Goal: Information Seeking & Learning: Understand process/instructions

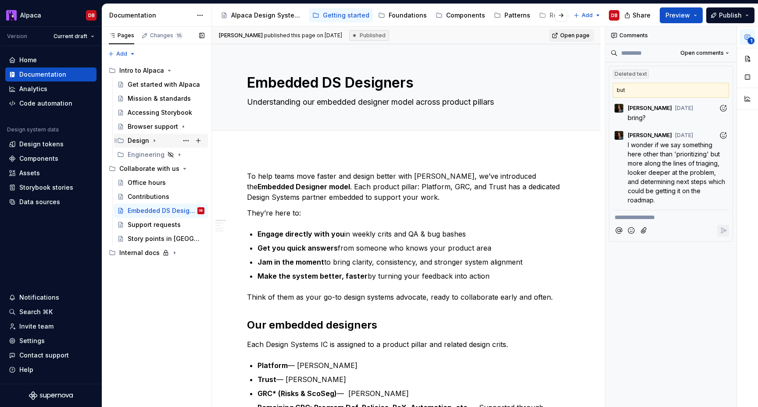
click at [154, 141] on icon "Page tree" at bounding box center [154, 141] width 1 height 2
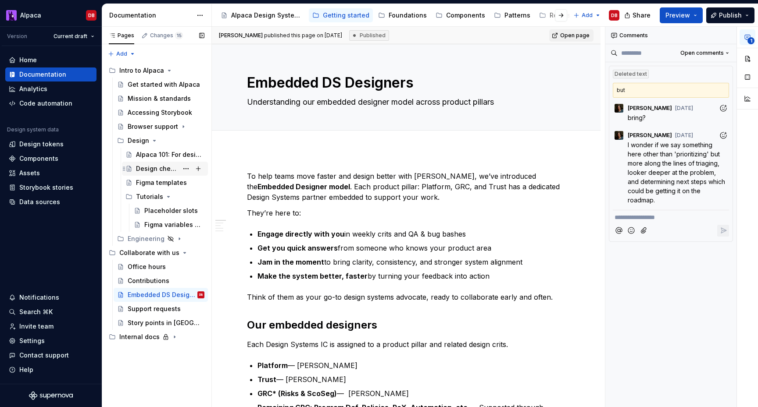
click at [152, 166] on div "Design checklist" at bounding box center [157, 168] width 42 height 9
type textarea "*"
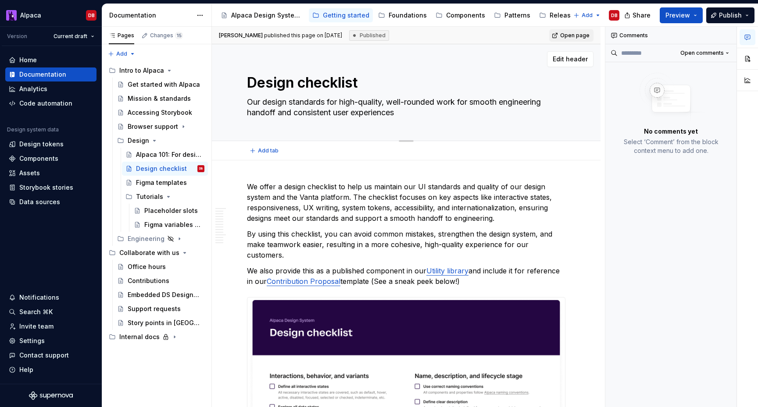
click at [292, 83] on textarea "Design checklist" at bounding box center [404, 82] width 318 height 21
click at [298, 83] on textarea "Design checklist" at bounding box center [404, 82] width 318 height 21
drag, startPoint x: 293, startPoint y: 83, endPoint x: 361, endPoint y: 83, distance: 67.5
click at [361, 83] on textarea "Design checklist" at bounding box center [404, 82] width 318 height 21
type textarea "*"
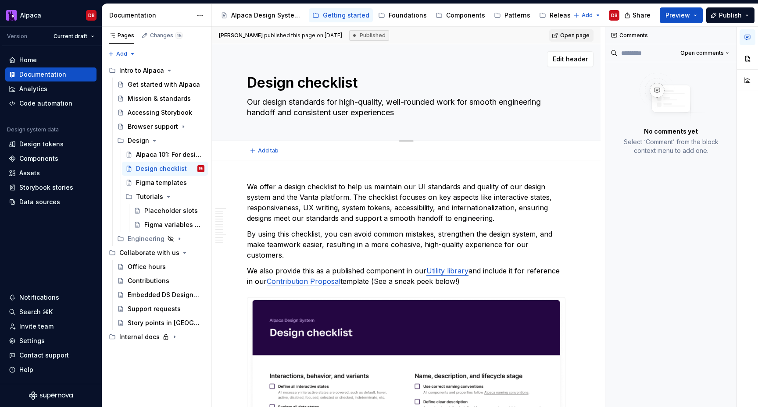
type textarea "Designi"
type textarea "*"
type textarea "Designin"
type textarea "*"
type textarea "Designing"
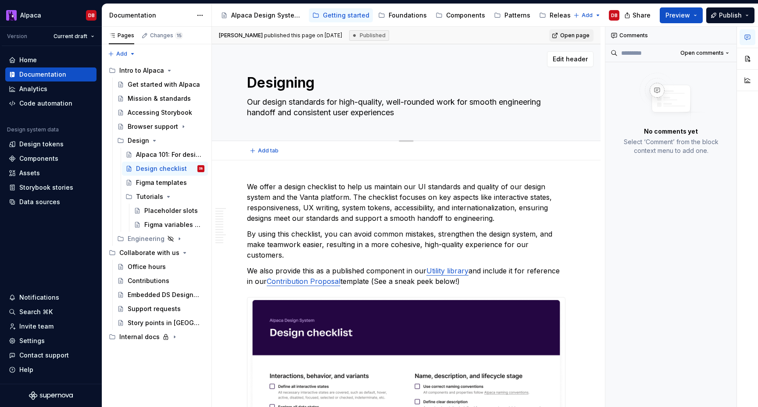
type textarea "*"
type textarea "Designing"
type textarea "*"
type textarea "Designing c"
type textarea "*"
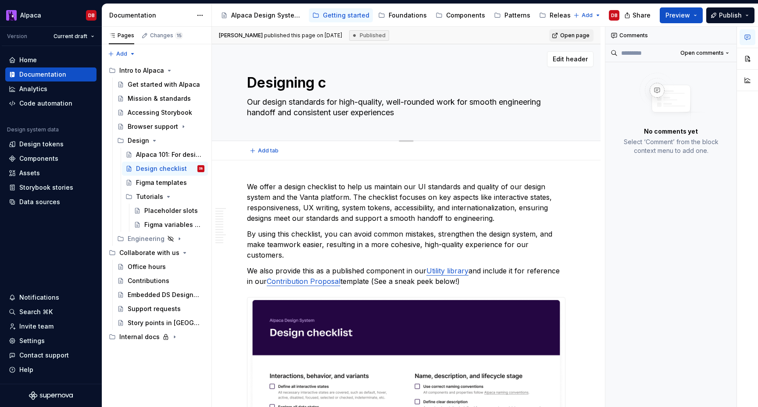
type textarea "Designing co"
type textarea "*"
type textarea "Designing com"
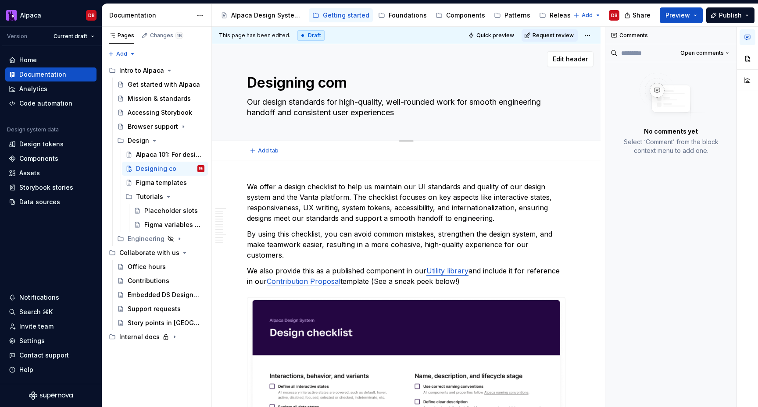
type textarea "*"
type textarea "Designing comp"
type textarea "*"
type textarea "Designing compo"
type textarea "*"
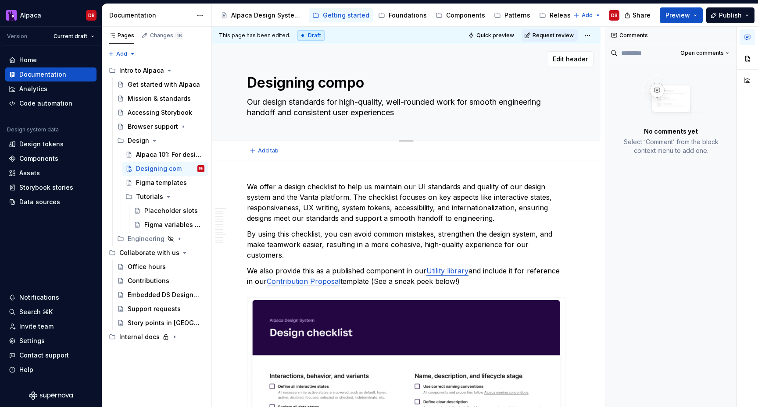
type textarea "Designing compon"
type textarea "*"
type textarea "Designing componen"
type textarea "*"
type textarea "Designing component"
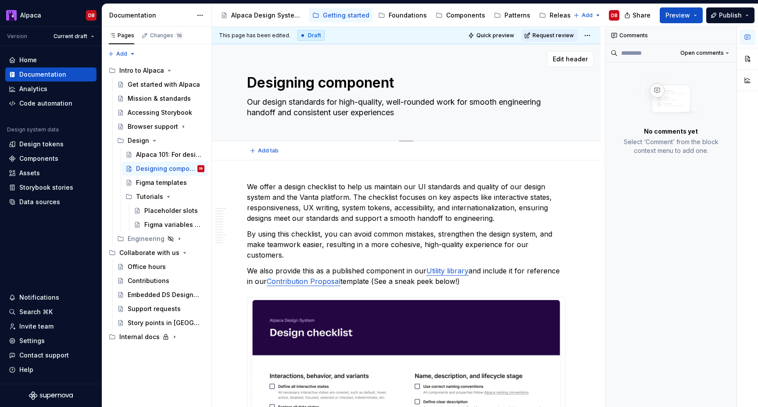
type textarea "*"
type textarea "Designing components"
type textarea "*"
type textarea "Designing components"
type textarea "*"
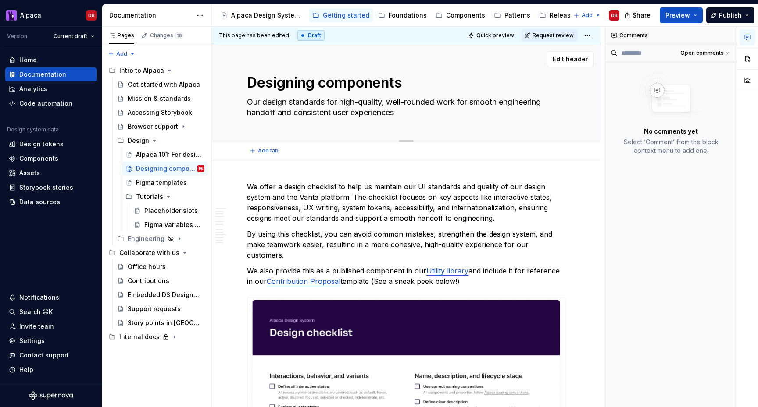
type textarea "Designing components 1"
type textarea "*"
type textarea "Designing components 101"
type textarea "*"
type textarea "Designing components 101"
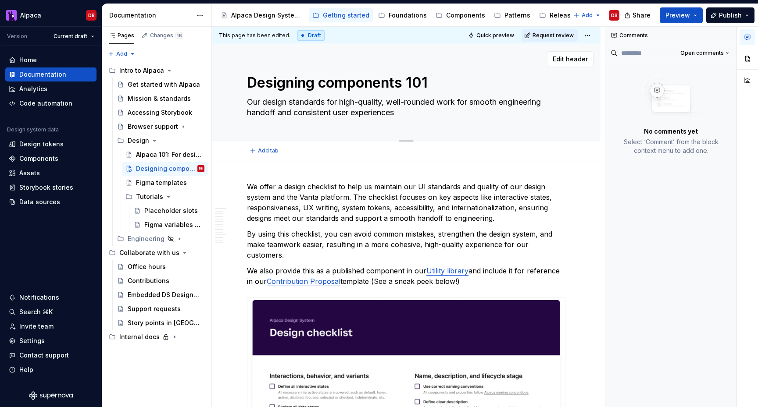
click at [391, 103] on textarea "Our design standards for high-quality, well-rounded work for smooth engineering…" at bounding box center [404, 107] width 318 height 25
click at [392, 102] on textarea "Our design standards for high-quality, well-rounded work for smooth engineering…" at bounding box center [404, 107] width 318 height 25
click at [461, 103] on textarea "Our design standards for high-quality, well-rounded work for smooth engineering…" at bounding box center [404, 107] width 318 height 25
type textarea "*"
type textarea "Our design standards for high-quality, c for smooth engineering handoff and con…"
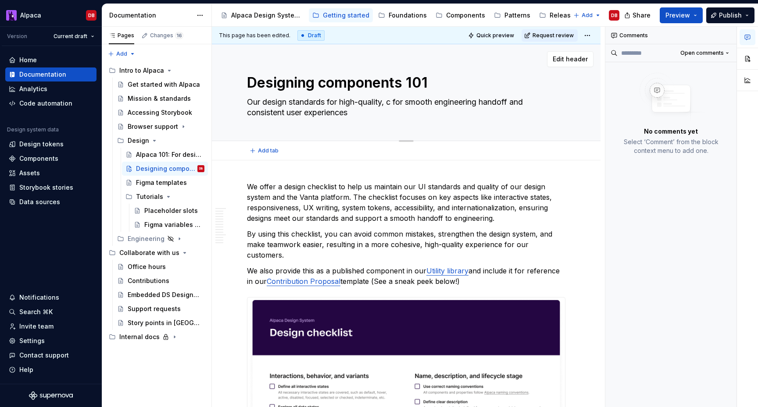
type textarea "*"
type textarea "Our design standards for high-quality, co for smooth engineering handoff and co…"
type textarea "*"
type textarea "Our design standards for high-quality, com for smooth engineering handoff and c…"
type textarea "*"
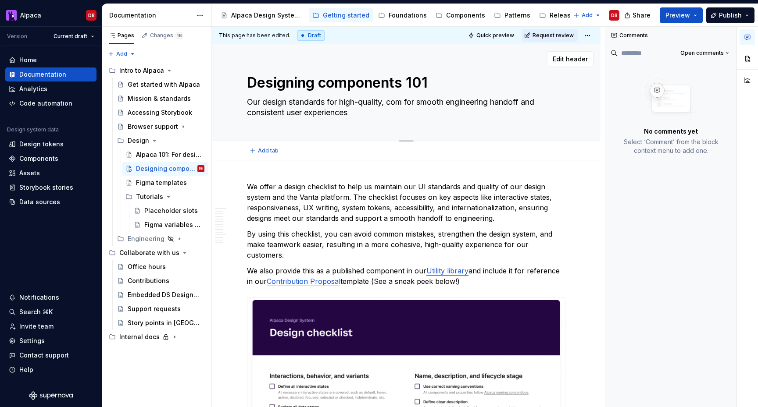
type textarea "Our design standards for high-quality, comp for smooth engineering handoff and …"
type textarea "*"
type textarea "Our design standards for high-quality, compo for smooth engineering handoff and…"
type textarea "*"
type textarea "Our design standards for high-quality, compon for smooth engineering handoff an…"
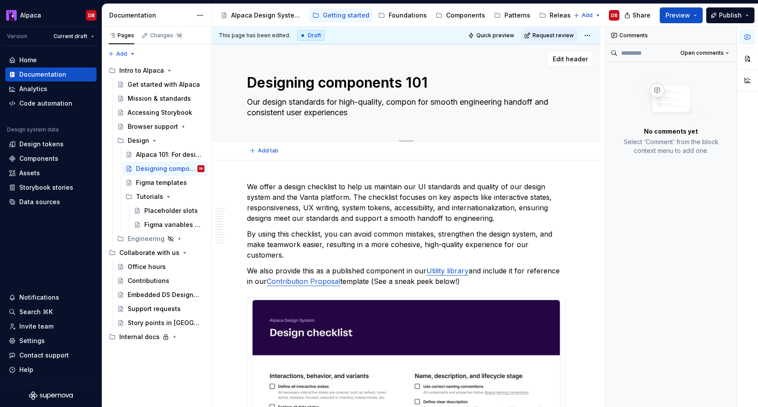
type textarea "*"
type textarea "Our design standards for high-quality, compone for smooth engineering handoff a…"
type textarea "*"
type textarea "Our design standards for high-quality, componen for smooth engineering handoff …"
type textarea "*"
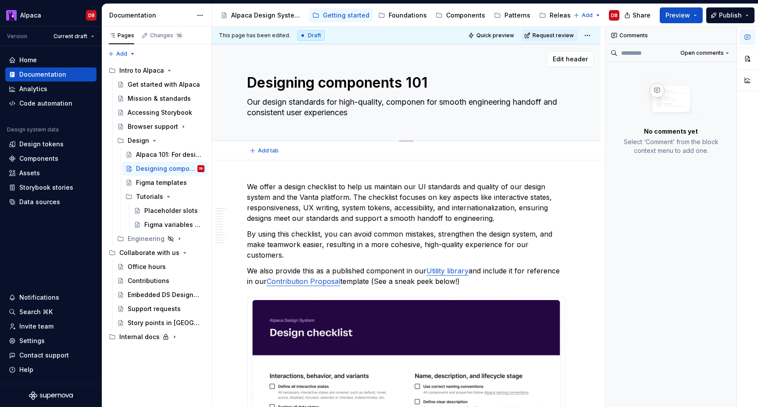
type textarea "Our design standards for high-quality, component for smooth engineering handoff…"
type textarea "*"
type textarea "Our design standards for high-quality, components for smooth engineering handof…"
type textarea "*"
type textarea "Our design standards for high-quality, components t for smooth engineering hand…"
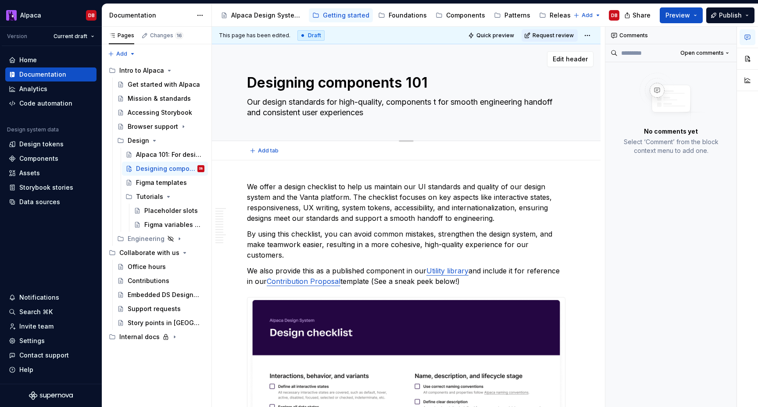
type textarea "*"
type textarea "Our design standards for high-quality, components tha for smooth engineering ha…"
type textarea "*"
type textarea "Our design standards for high-quality, components that for smooth engineering h…"
type textarea "*"
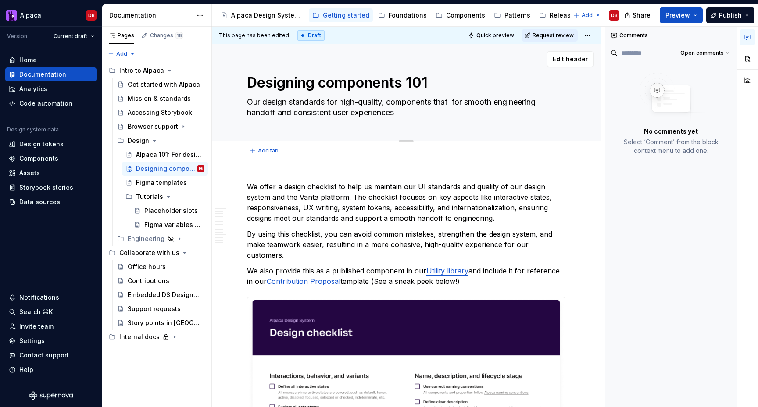
type textarea "Our design standards for high-quality, components that m for smooth engineering…"
type textarea "*"
type textarea "Our design standards for high-quality, components that me for smooth engineerin…"
type textarea "*"
type textarea "Our design standards for high-quality, components that mea for smooth engineeri…"
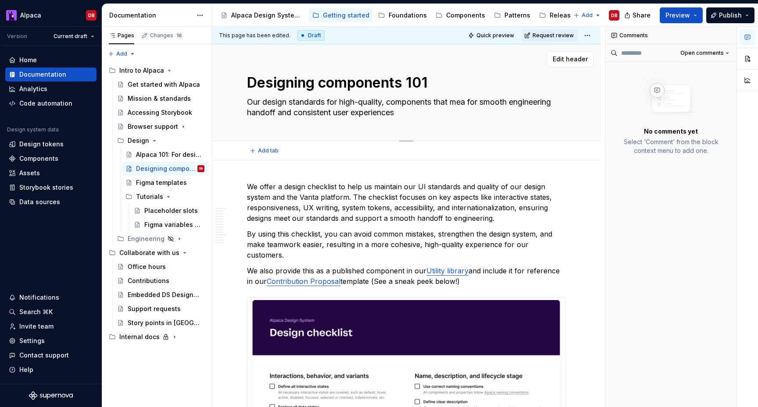
type textarea "*"
type textarea "Our design standards for high-quality, components that mean for smooth engineer…"
type textarea "*"
type textarea "Our design standards for high-quality, components that mean for smooth engineer…"
type textarea "*"
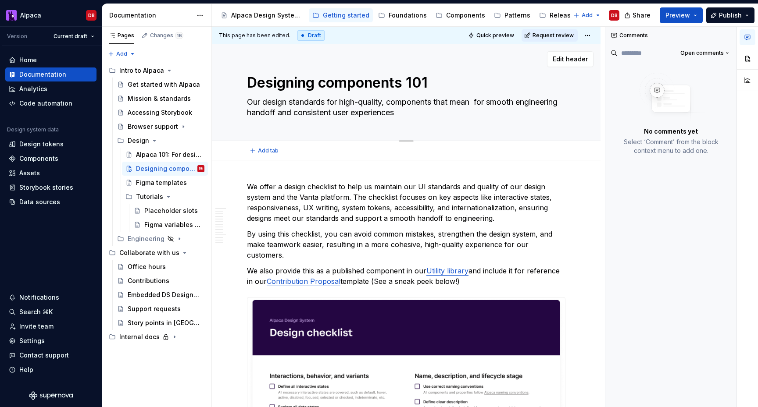
type textarea "Our design standards for high-quality, components that mean s for smooth engine…"
type textarea "*"
type textarea "Our design standards for high-quality, components that mean sy for smooth engin…"
type textarea "*"
type textarea "Our design standards for high-quality, components that mean sys for smooth engi…"
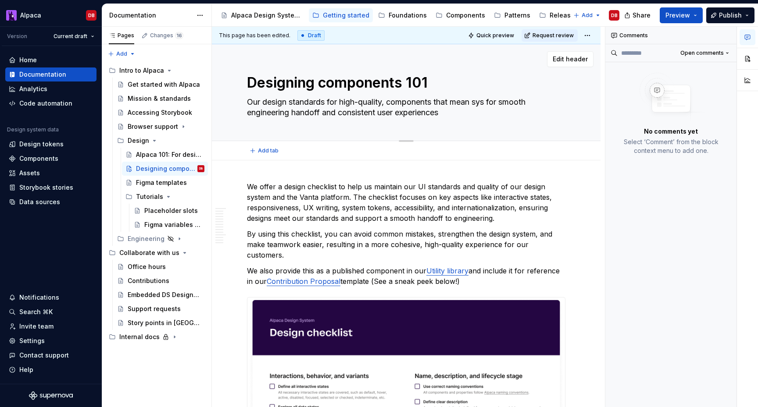
type textarea "*"
type textarea "Our design standards for high-quality, components that mean syst for smooth eng…"
type textarea "*"
type textarea "Our design standards for high-quality, components that mean syste for smooth en…"
type textarea "*"
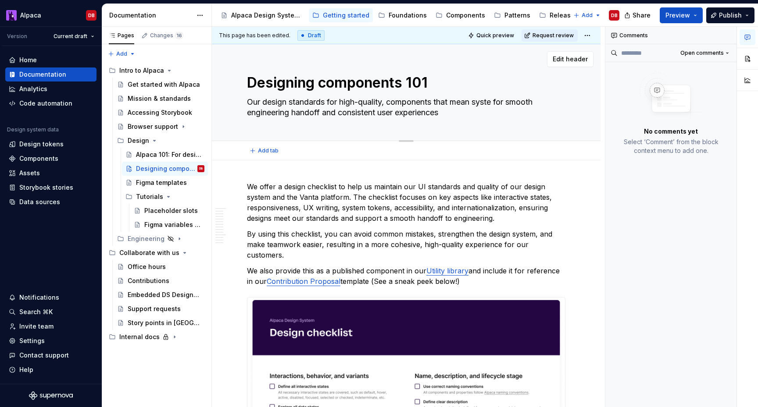
type textarea "Our design standards for high-quality, components that mean system for smooth e…"
type textarea "*"
type textarea "Our design standards for high-quality, components that mean system for smooth e…"
type textarea "*"
type textarea "Our design standards for high-quality, components that mean system s for smooth…"
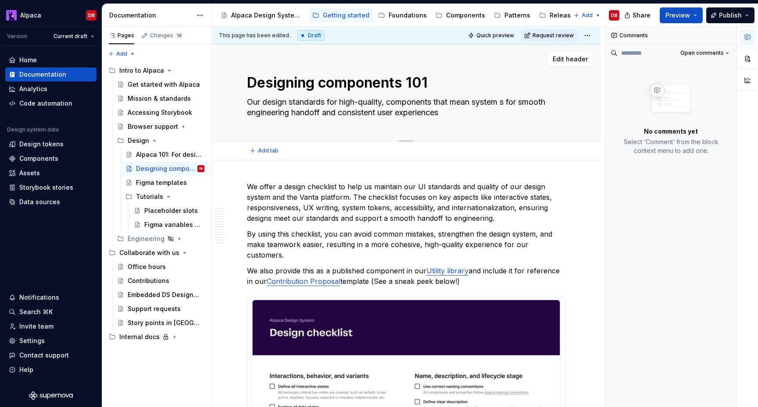
type textarea "*"
type textarea "Our design standards for high-quality, components that mean system st for smoot…"
type textarea "*"
type textarea "Our design standards for high-quality, components that mean system sta for smoo…"
type textarea "*"
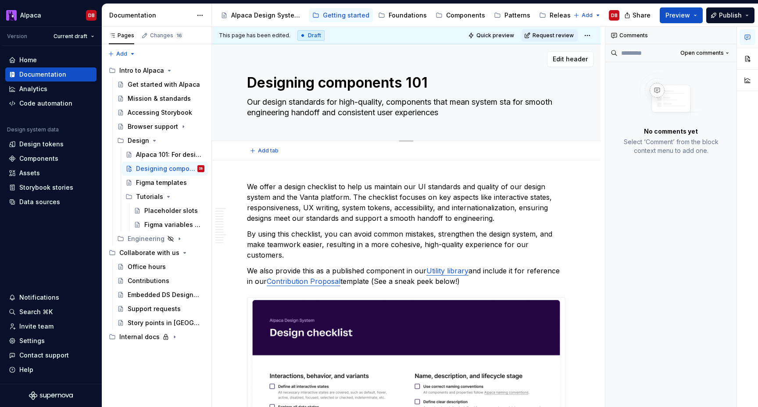
type textarea "Our design standards for high-quality, components that mean system [PERSON_NAME…"
type textarea "*"
type textarea "Our design standards for high-quality, components that mean system stand for sm…"
type textarea "*"
type textarea "Our design standards for high-quality, components that mean system standa for s…"
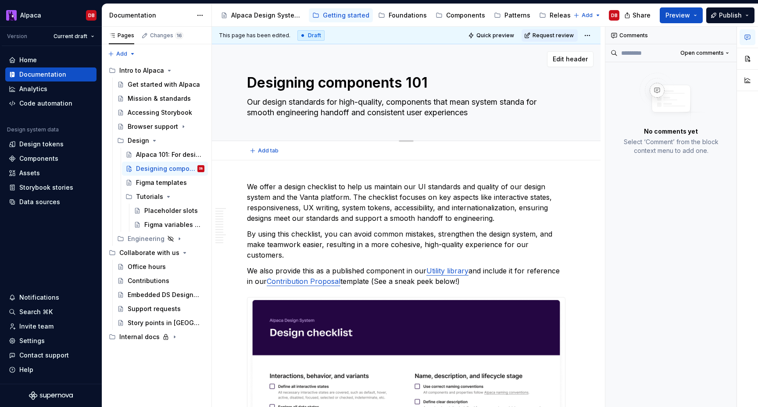
type textarea "*"
type textarea "Our design standards for high-quality, components that mean system standar for …"
type textarea "*"
type textarea "Our design standards for high-quality, components that mean system standards fo…"
type textarea "*"
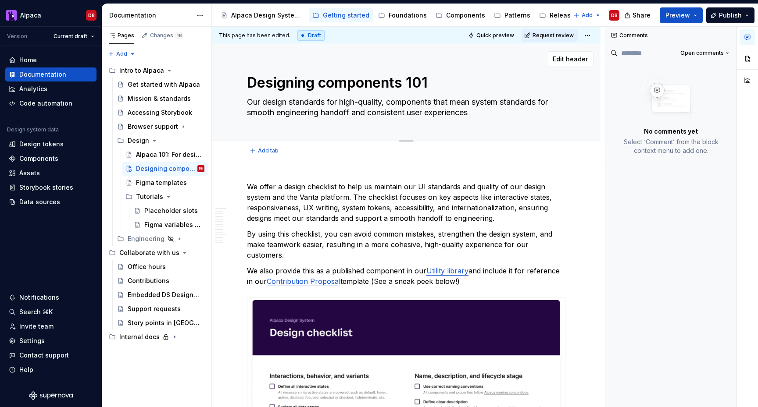
type textarea "Our design standards for high-quality, components that mean system standards fo…"
type textarea "*"
type textarea "Our design standards for high-quality, components that mean system standards f …"
type textarea "*"
type textarea "Our design standards for high-quality, components that mean system standards fo…"
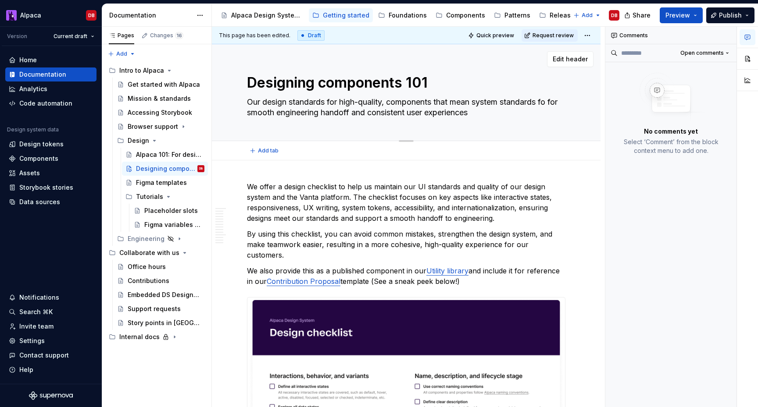
type textarea "*"
type textarea "Our design standards for high-quality, components that mean system standards fo…"
type textarea "*"
type textarea "Our design standards for high-quality, components that mean system standards fo…"
type textarea "*"
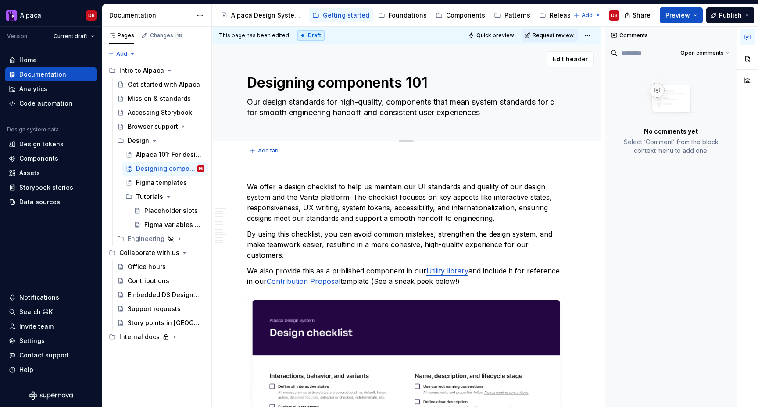
type textarea "Our design standards for high-quality, components that mean system standards fo…"
type textarea "*"
type textarea "Our design standards for high-quality, components that mean system standards fo…"
type textarea "*"
type textarea "Our design standards for high-quality, components that mean system standards fo…"
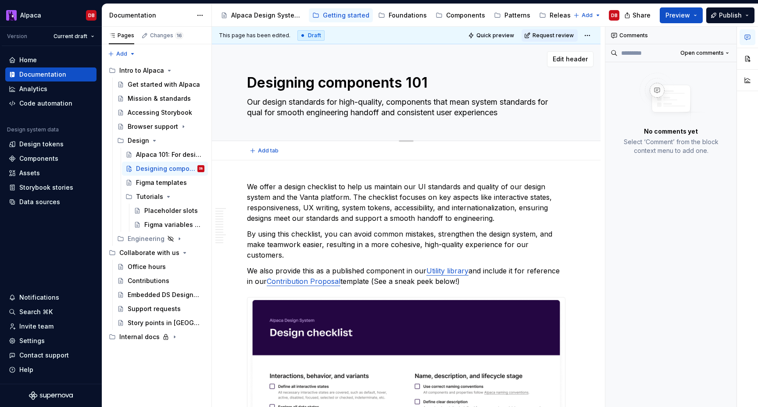
type textarea "*"
type textarea "Our design standards for high-quality, components that mean system standards fo…"
type textarea "*"
type textarea "Our design standards for high-quality, components that mean system standards fo…"
type textarea "*"
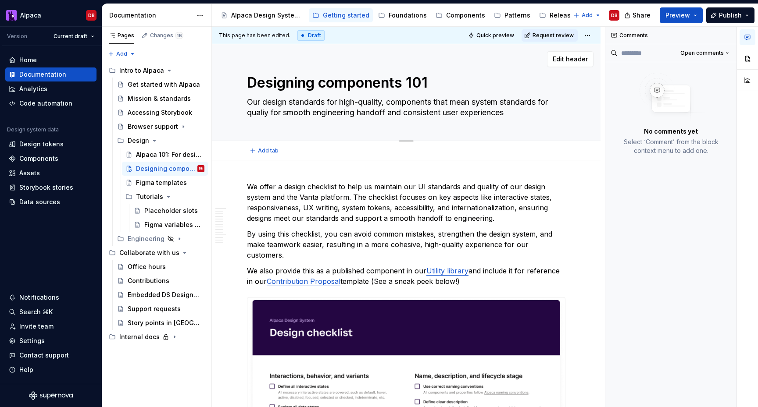
type textarea "Our design standards for high-quality, components that mean system standards fo…"
type textarea "*"
type textarea "Our design standards for high-quality, components that mean system standards fo…"
type textarea "*"
type textarea "Our design standards for high-quality, components that mean system standards fo…"
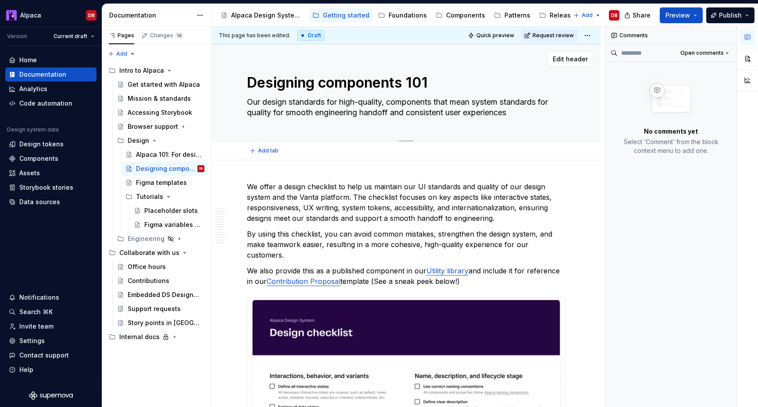
type textarea "*"
type textarea "Our design standards for high-quality, components that mean system standards fo…"
type textarea "*"
type textarea "Our design standards for high-quality, components that mean system standards fo…"
type textarea "*"
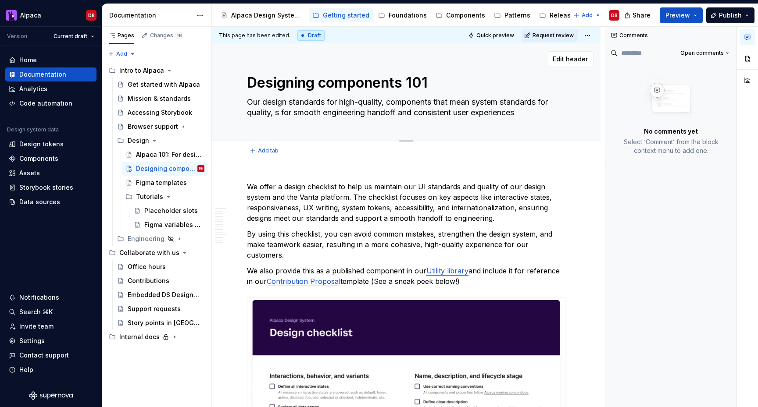
type textarea "Our design standards for high-quality, components that mean system standards fo…"
type textarea "*"
type textarea "Our design standards for high-quality, components that mean system standards fo…"
type textarea "*"
type textarea "Our design standards for high-quality, components that mean system standards fo…"
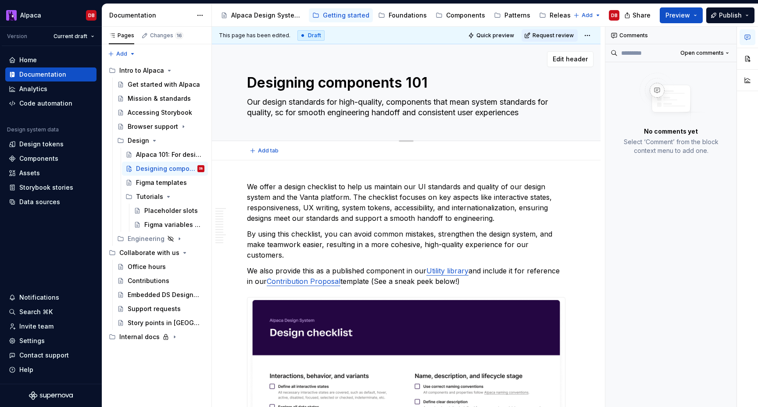
type textarea "*"
type textarea "Our design standards for high-quality, components that mean system standards fo…"
type textarea "*"
type textarea "Our design standards for high-quality, components that mean system standards fo…"
type textarea "*"
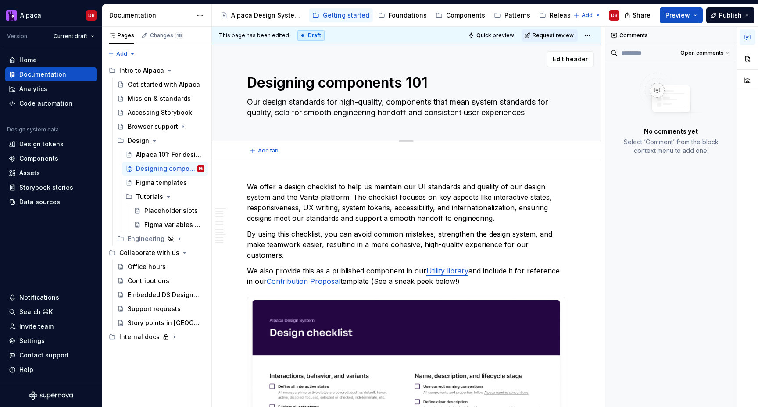
type textarea "Our design standards for high-quality, components that mean system standards fo…"
type textarea "*"
type textarea "Our design standards for high-quality, components that mean system standards fo…"
type textarea "*"
type textarea "Our design standards for high-quality, components that mean system standards fo…"
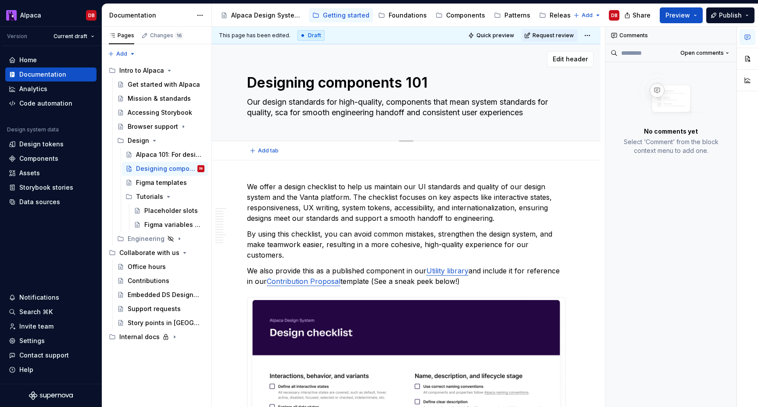
type textarea "*"
type textarea "Our design standards for high-quality, components that mean system standards fo…"
type textarea "*"
type textarea "Our design standards for high-quality, components that mean system standards fo…"
type textarea "*"
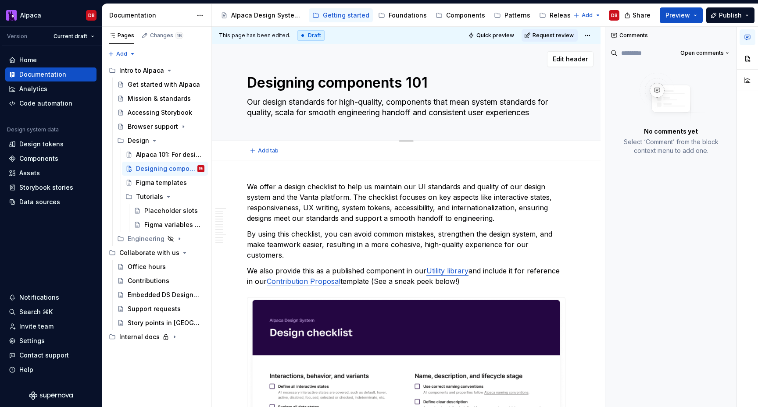
type textarea "Our design standards for high-quality, components that mean system standards fo…"
type textarea "*"
type textarea "Our design standards for high-quality, components that mean system standards fo…"
type textarea "*"
type textarea "Our design standards for high-quality, components that mean system standards fo…"
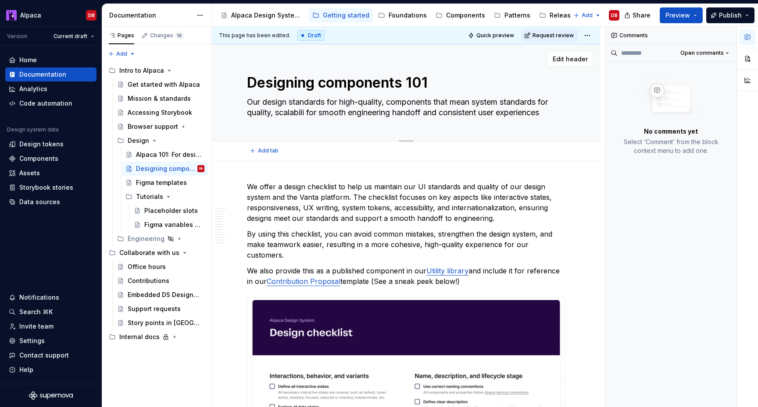
type textarea "*"
type textarea "Our design standards for high-quality, components that mean system standards fo…"
type textarea "*"
type textarea "Our design standards for high-quality, components that mean system standards fo…"
type textarea "*"
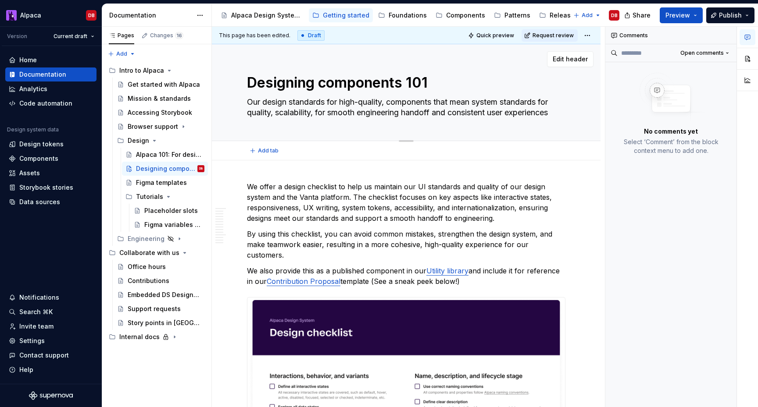
type textarea "Our design standards for high-quality, components that mean system standards fo…"
type textarea "*"
type textarea "Our design standards for high-quality, components that mean system standards fo…"
type textarea "*"
type textarea "Our design standards for high-quality, components that mean system standards fo…"
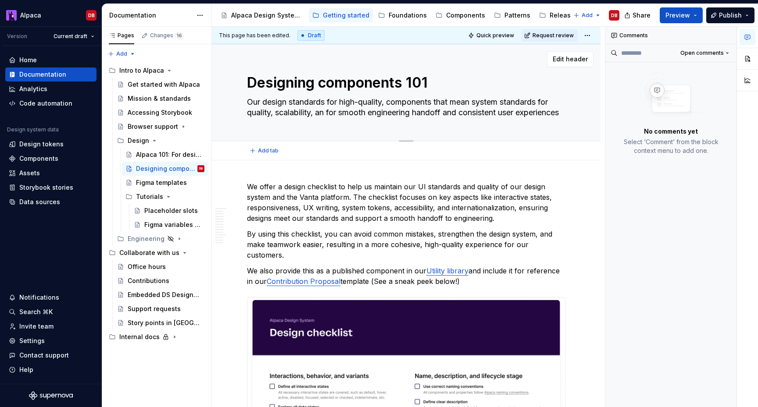
type textarea "*"
type textarea "Our design standards for high-quality, components that mean system standards fo…"
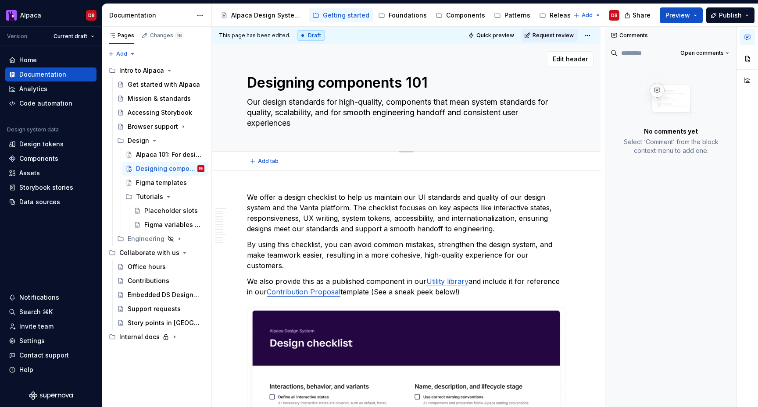
type textarea "*"
type textarea "Our design standards for high-quality, components that mean system standards fo…"
type textarea "*"
type textarea "Our design standards for high-quality, components that mean system standards fo…"
type textarea "*"
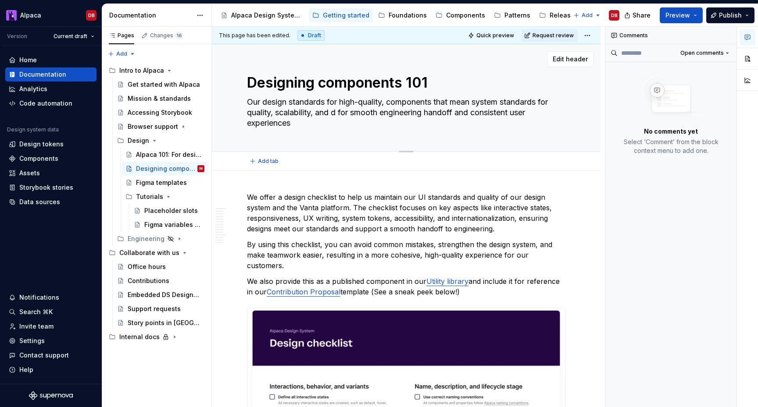
type textarea "Our design standards for high-quality, components that mean system standards fo…"
type textarea "*"
type textarea "Our design standards for high-quality, components that mean system standards fo…"
type textarea "*"
type textarea "Our design standards for high-quality, components that mean system standards fo…"
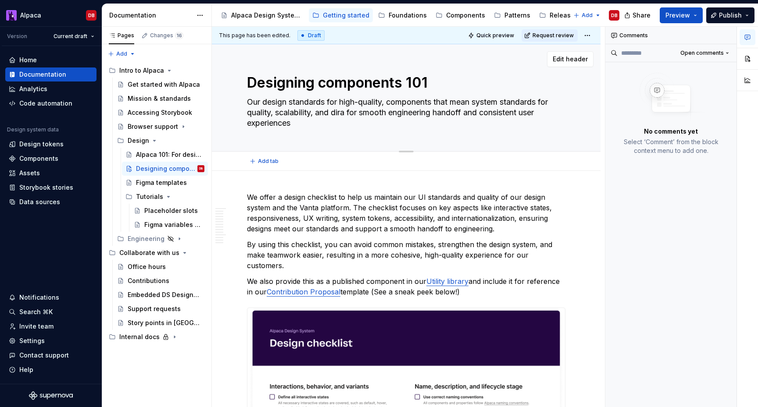
type textarea "*"
type textarea "Our design standards for high-quality, components that mean system standards fo…"
type textarea "*"
type textarea "Our design standards for high-quality, components that mean system standards fo…"
type textarea "*"
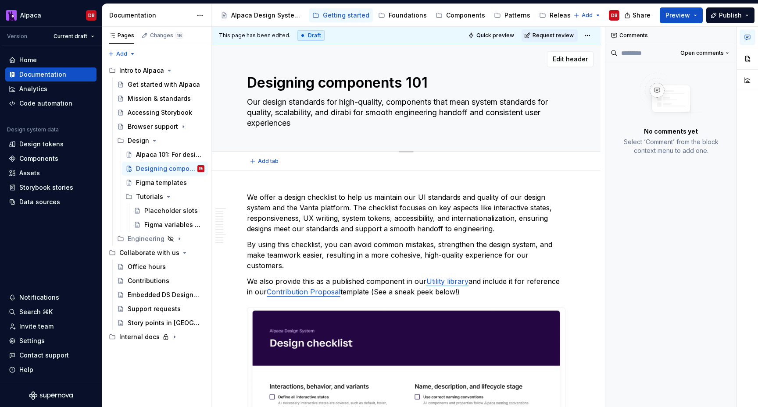
type textarea "Our design standards for high-quality, components that mean system standards fo…"
type textarea "*"
type textarea "Our design standards for high-quality, components that mean system standards fo…"
type textarea "*"
type textarea "Our design standards for high-quality, components that mean system standards fo…"
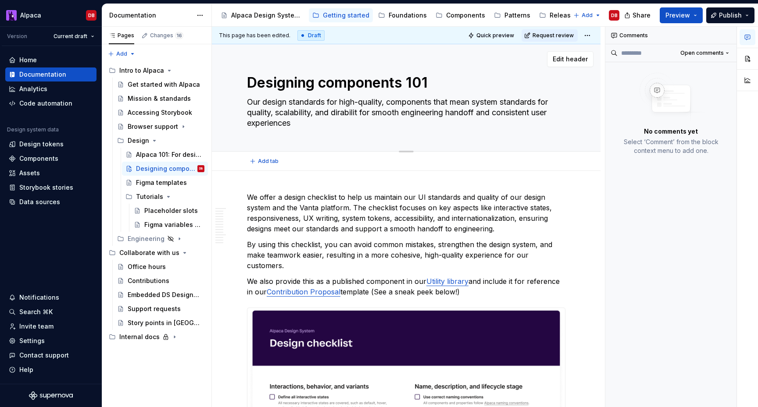
type textarea "*"
type textarea "Our design standards for high-quality, components that mean system standards fo…"
type textarea "*"
type textarea "Our design standards for high-quality, components that mean system standards fo…"
type textarea "*"
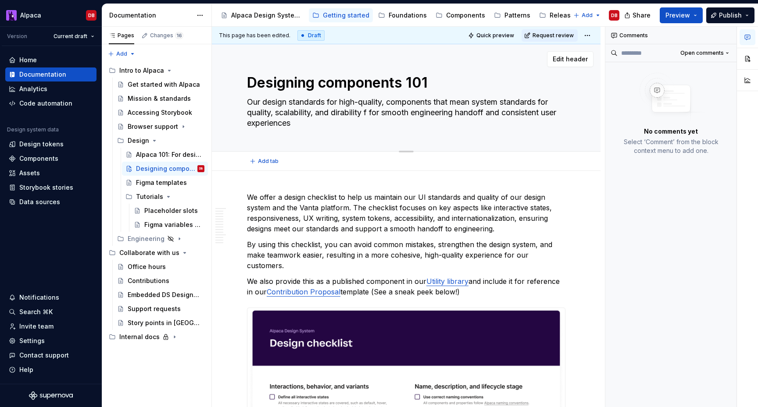
type textarea "Our design standards for high-quality, components that mean system standards fo…"
type textarea "*"
type textarea "Our design standards for high-quality, components that mean system standards fo…"
type textarea "*"
type textarea "Our design standards for high-quality, components that mean system standards fo…"
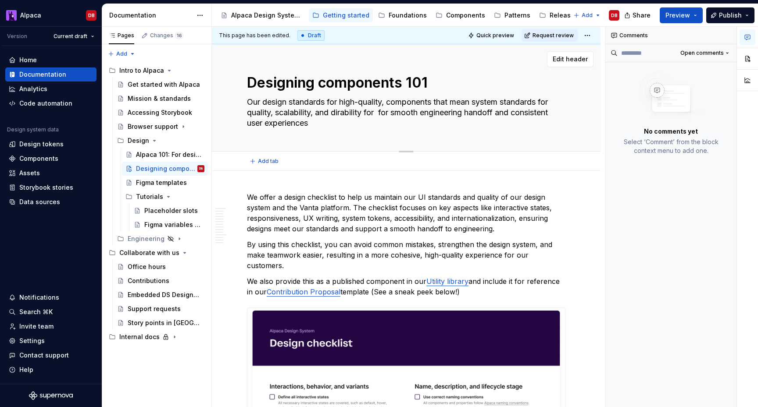
type textarea "*"
type textarea "Our design standards for high-quality, components that mean system standards fo…"
click at [474, 123] on textarea "Our design standards for high-quality, components that mean system standards fo…" at bounding box center [404, 112] width 318 height 35
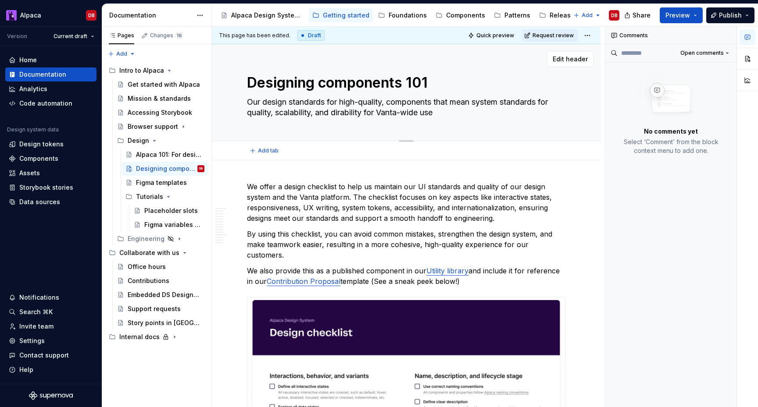
drag, startPoint x: 329, startPoint y: 101, endPoint x: 392, endPoint y: 102, distance: 63.6
click at [392, 102] on textarea "Our design standards for high-quality, components that mean system standards fo…" at bounding box center [404, 107] width 318 height 25
click at [387, 104] on textarea "Our design standards for components that mean system standards for quality, sca…" at bounding box center [404, 107] width 318 height 25
click at [427, 102] on textarea "Our design standards for component-building that mean system standards for qual…" at bounding box center [404, 107] width 318 height 25
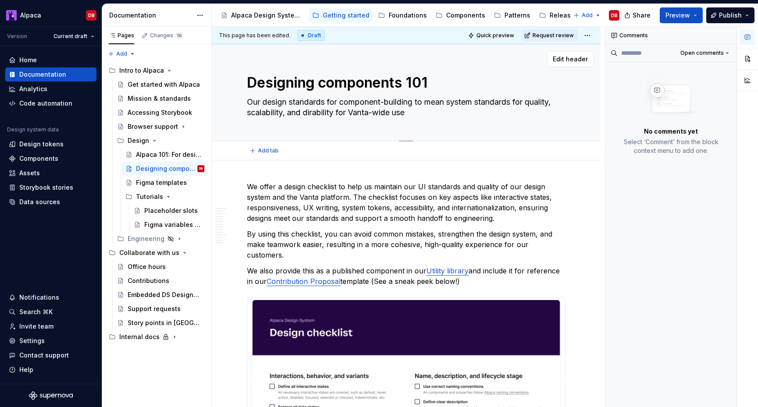
click at [448, 102] on textarea "Our design standards for component-building to mean system standards for qualit…" at bounding box center [404, 107] width 318 height 25
click at [443, 110] on textarea "Our design standards for component-building to meet system standards for qualit…" at bounding box center [404, 107] width 318 height 25
click at [396, 112] on textarea "Our design standards for component-building to meet system standards for qualit…" at bounding box center [404, 107] width 318 height 25
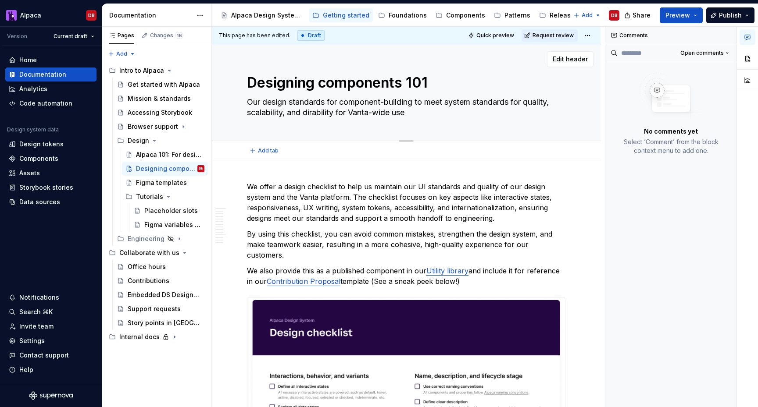
click at [309, 108] on textarea "Our design standards for component-building to meet system standards for qualit…" at bounding box center [404, 107] width 318 height 25
paste textarea "How to design components that are built to last — and built for everyone at [GE…"
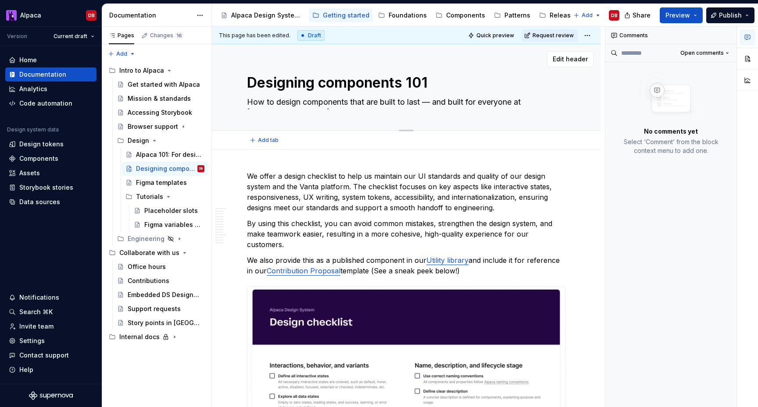
click at [432, 103] on textarea "How to design components that are built to last — and built for everyone at [GE…" at bounding box center [404, 102] width 318 height 14
click at [543, 104] on textarea "How to design components that are built to last and built for everyone at [GEOG…" at bounding box center [404, 102] width 318 height 14
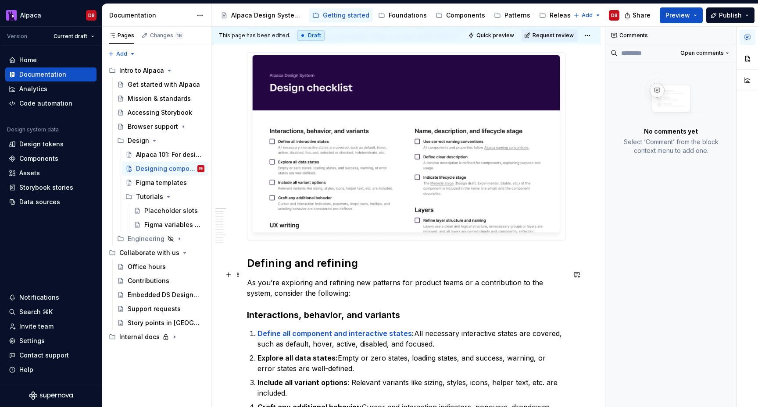
scroll to position [244, 0]
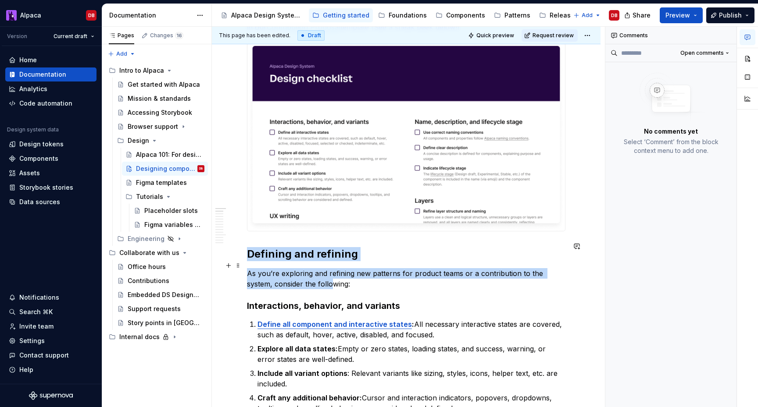
drag, startPoint x: 290, startPoint y: 267, endPoint x: 304, endPoint y: 272, distance: 15.6
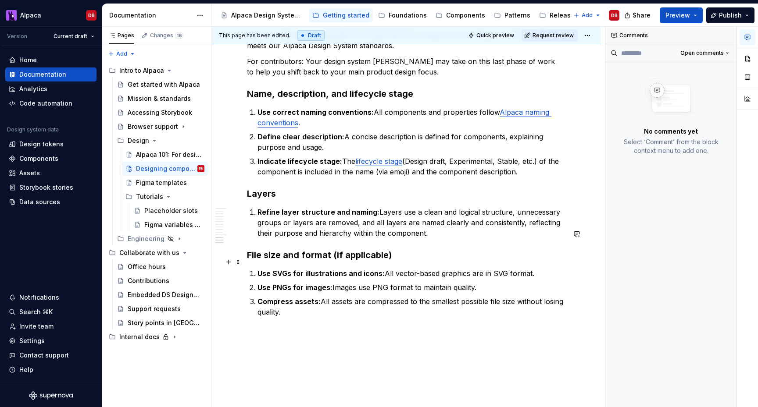
scroll to position [1435, 0]
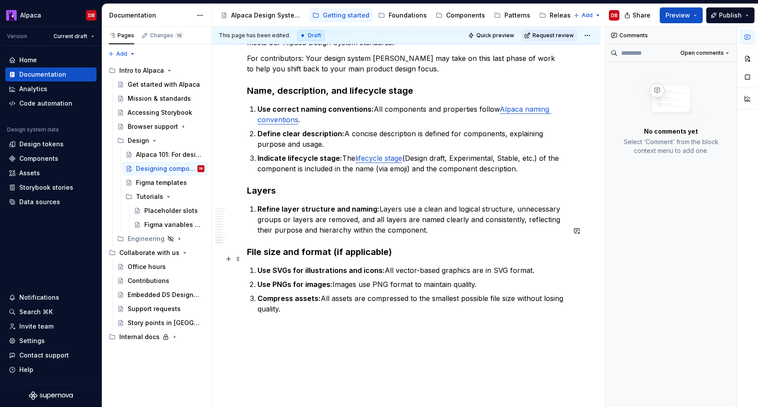
click at [295, 293] on p "Compress assets: All assets are compressed to the smallest possible file size w…" at bounding box center [411, 303] width 308 height 21
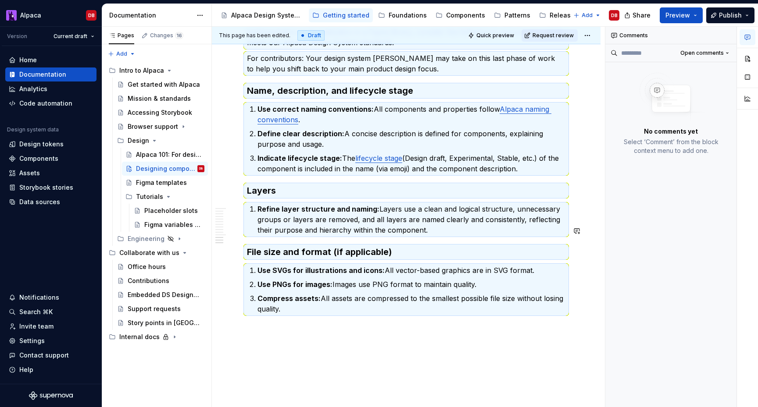
copy div "Loremips dol sitametc Ad eli’se doeiusmod tem incididu utl etdolore mag aliquae…"
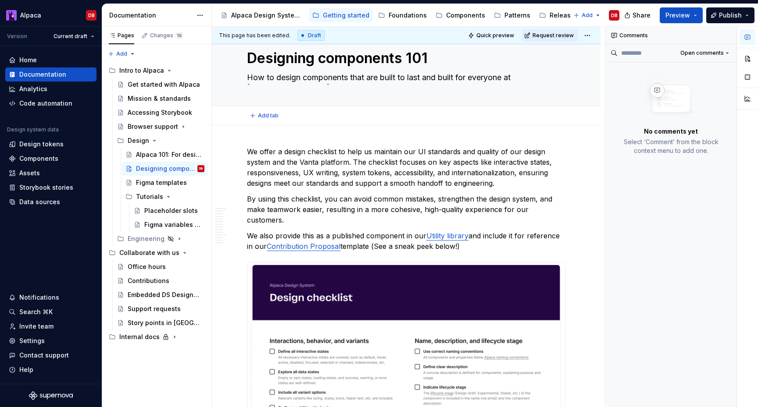
scroll to position [0, 0]
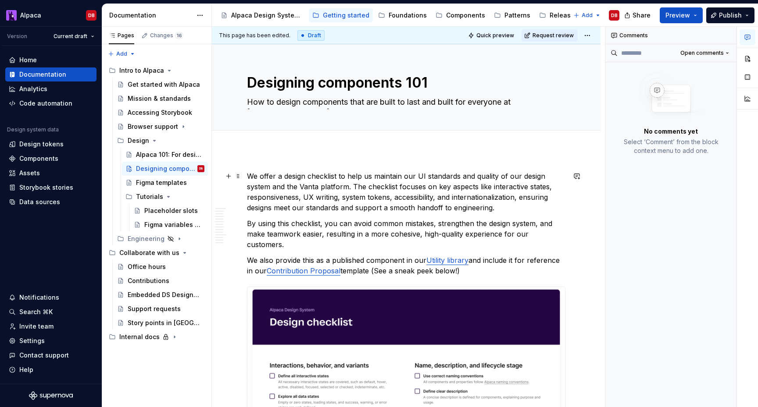
click at [256, 184] on p "We offer a design checklist to help us maintain our UI standards and quality of…" at bounding box center [406, 192] width 318 height 42
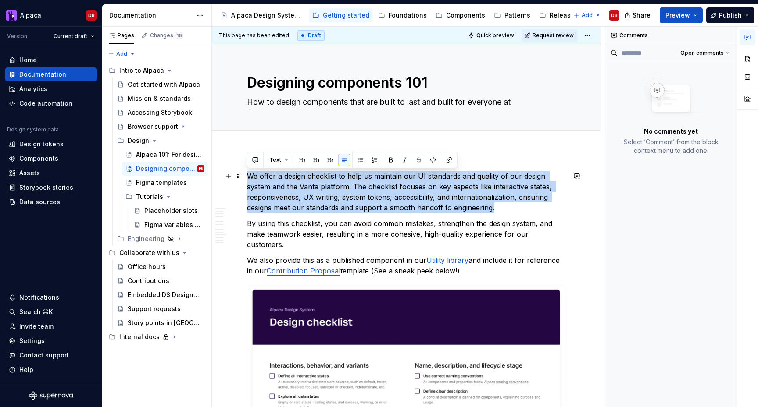
click at [256, 184] on p "We offer a design checklist to help us maintain our UI standards and quality of…" at bounding box center [406, 192] width 318 height 42
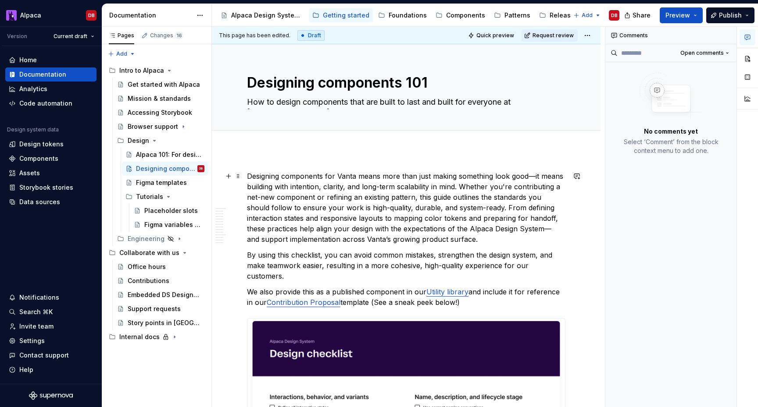
click at [533, 175] on p "Designing components for Vanta means more than just making something look good—…" at bounding box center [406, 208] width 318 height 74
click at [462, 180] on p "Designing components for Vanta means more than just making something look good,…" at bounding box center [406, 208] width 318 height 74
click at [461, 182] on p "Designing components for Vanta means more than just making something look good,…" at bounding box center [406, 208] width 318 height 74
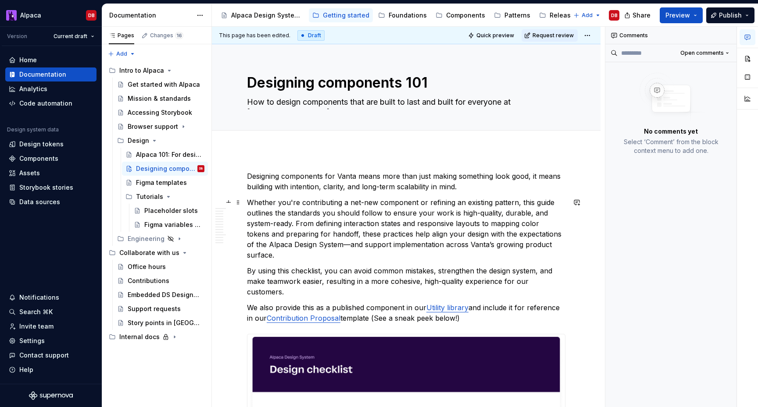
click at [298, 221] on p "Whether you're contributing a net-new component or refining an existing pattern…" at bounding box center [406, 228] width 318 height 63
click at [329, 245] on p "Whether you're contributing a net-new component or refining an existing pattern…" at bounding box center [406, 228] width 318 height 63
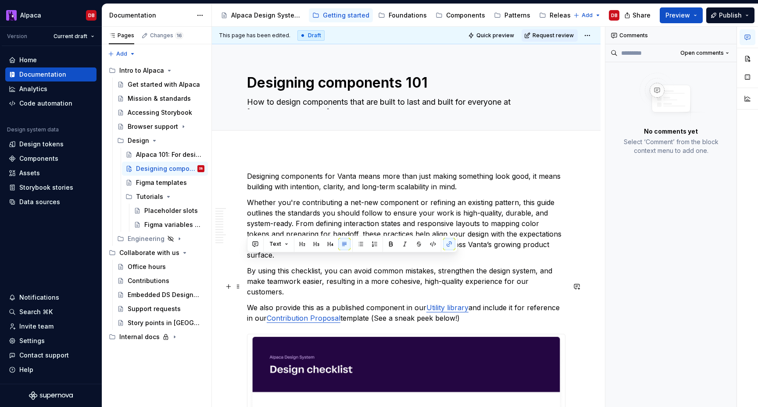
drag, startPoint x: 248, startPoint y: 260, endPoint x: 464, endPoint y: 300, distance: 220.0
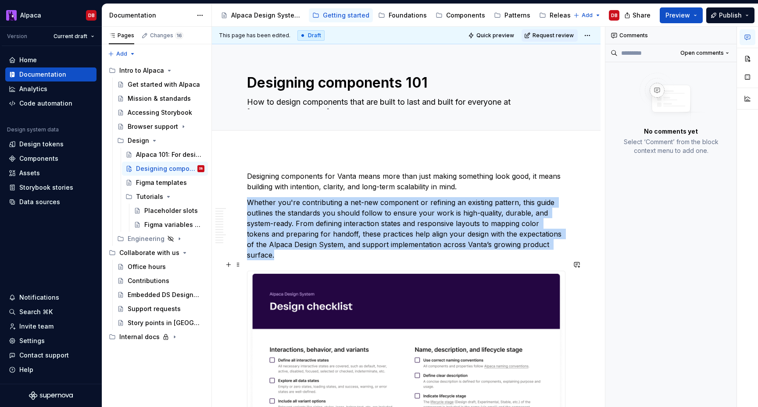
click at [406, 298] on img at bounding box center [406, 365] width 318 height 188
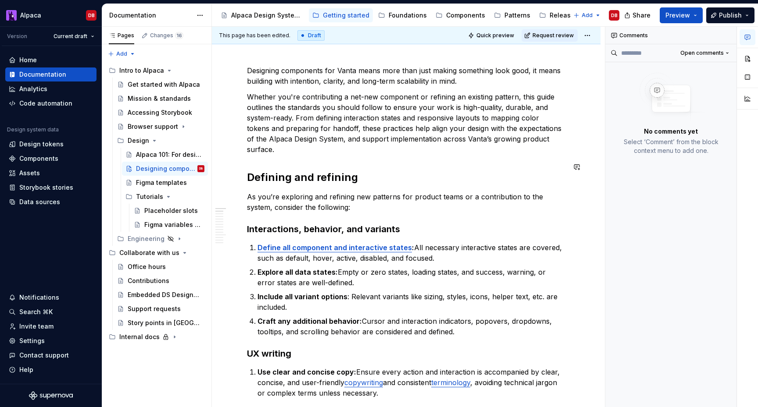
scroll to position [115, 0]
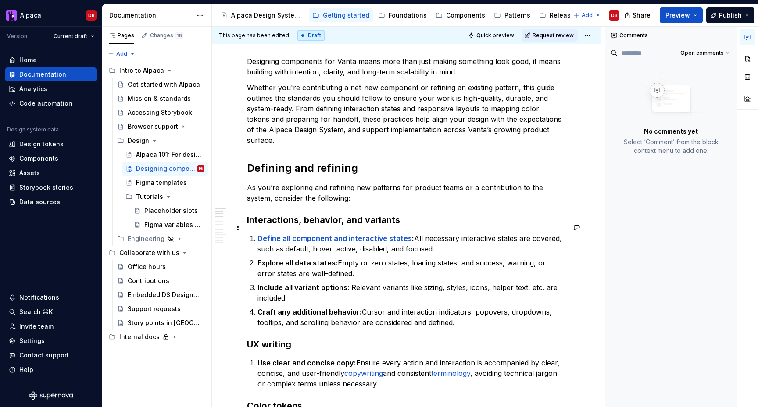
click at [364, 234] on strong "Define all component and interactive states" at bounding box center [334, 238] width 154 height 9
click at [364, 282] on p "Include all variant options : Relevant variants like sizing, styles, icons, hel…" at bounding box center [411, 292] width 308 height 21
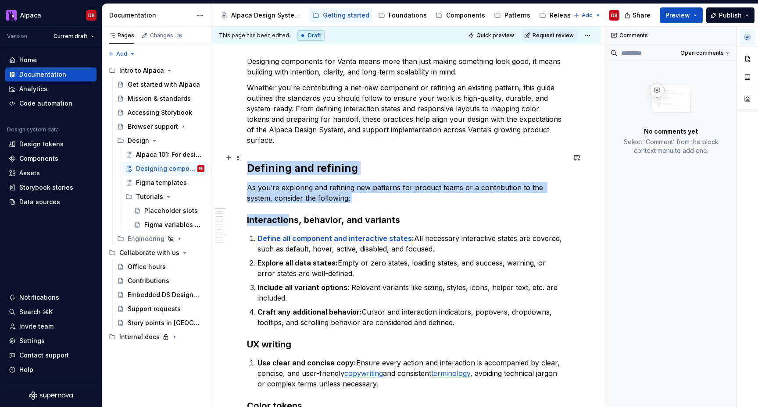
drag, startPoint x: 259, startPoint y: 171, endPoint x: 301, endPoint y: 225, distance: 68.2
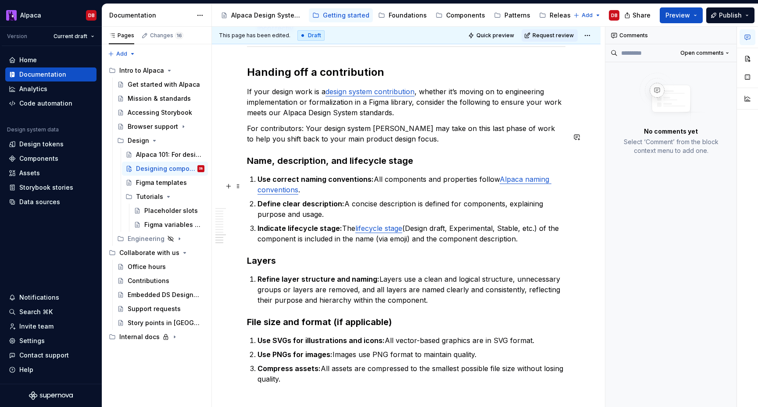
scroll to position [1163, 0]
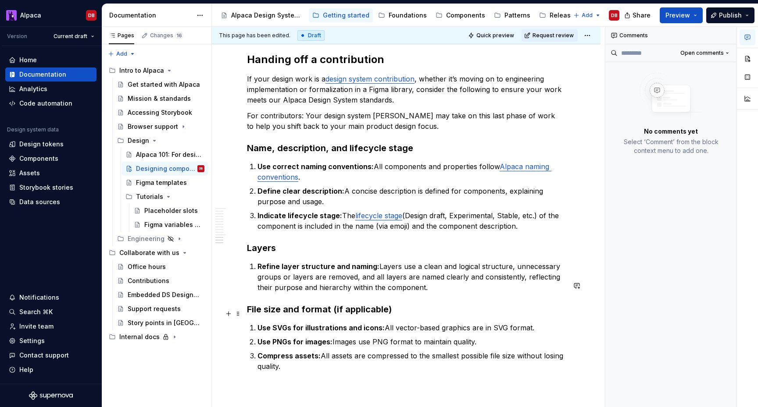
click at [295, 351] on p "Compress assets: All assets are compressed to the smallest possible file size w…" at bounding box center [411, 361] width 308 height 21
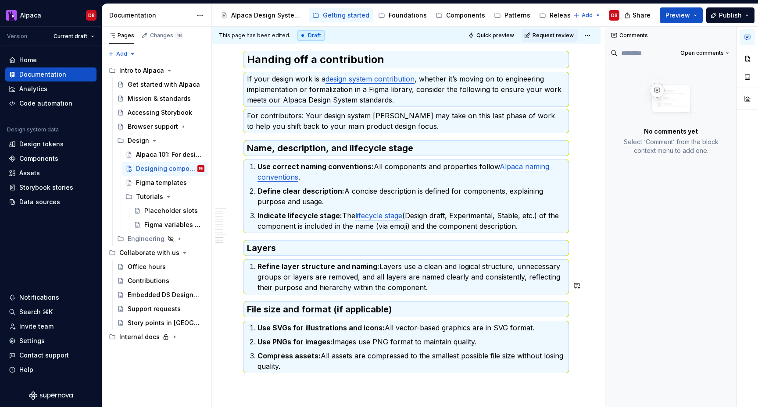
copy div "Loremips dol sitametc Ad eli’se doeiusmod tem incididu utl etdolore mag aliquae…"
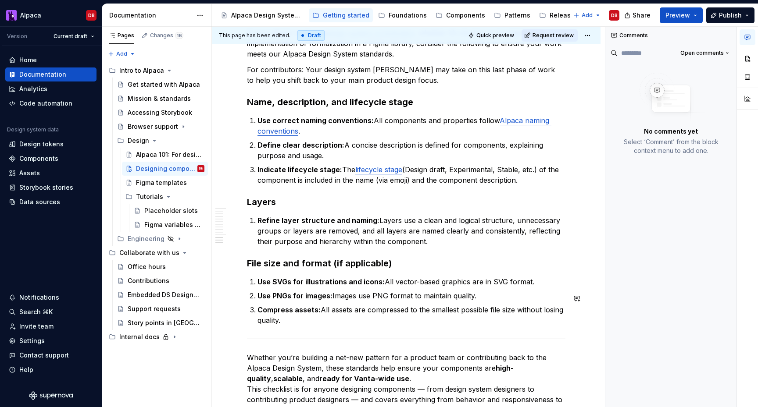
scroll to position [1255, 0]
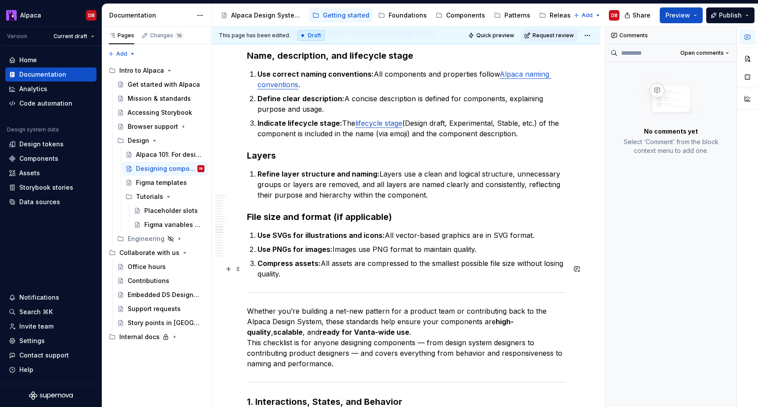
click at [360, 306] on p "Whether you’re building a net-new pattern for a product team or contributing ba…" at bounding box center [406, 337] width 318 height 63
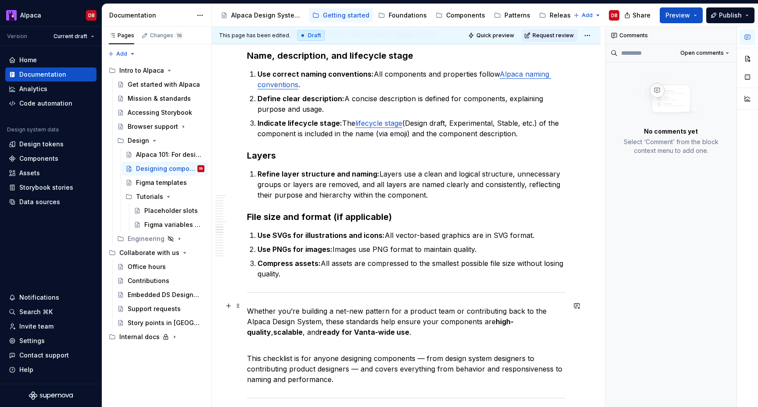
click at [426, 343] on p "This checklist is for anyone designing components — from design system designer…" at bounding box center [406, 364] width 318 height 42
click at [361, 343] on p "This checklist is for anyone designing components, from design system designers…" at bounding box center [406, 364] width 318 height 42
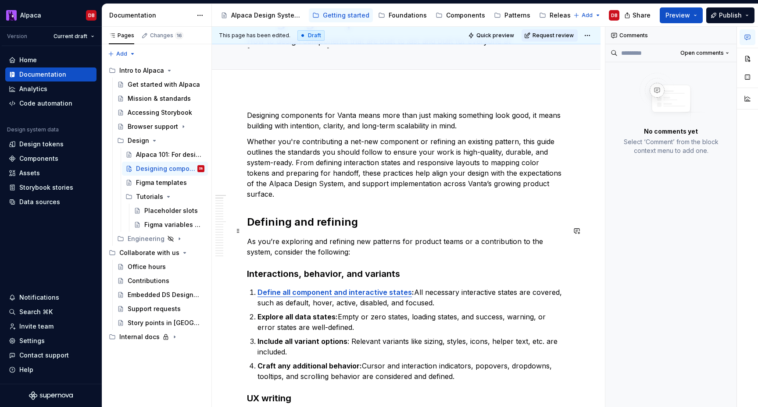
scroll to position [0, 0]
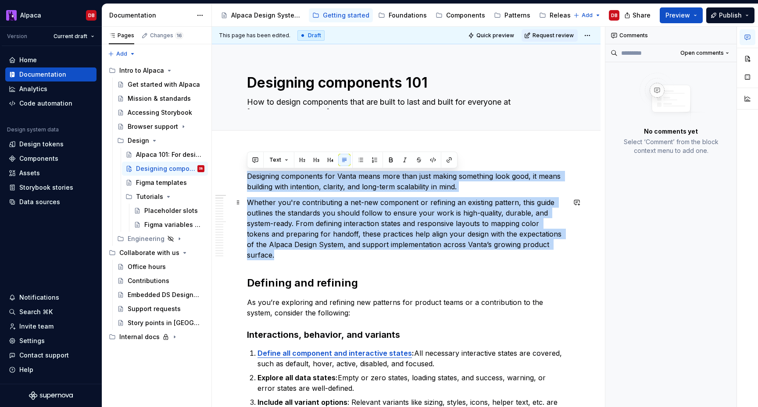
drag, startPoint x: 248, startPoint y: 175, endPoint x: 557, endPoint y: 243, distance: 316.4
copy div "Designing components for Vanta means more than just making something look good,…"
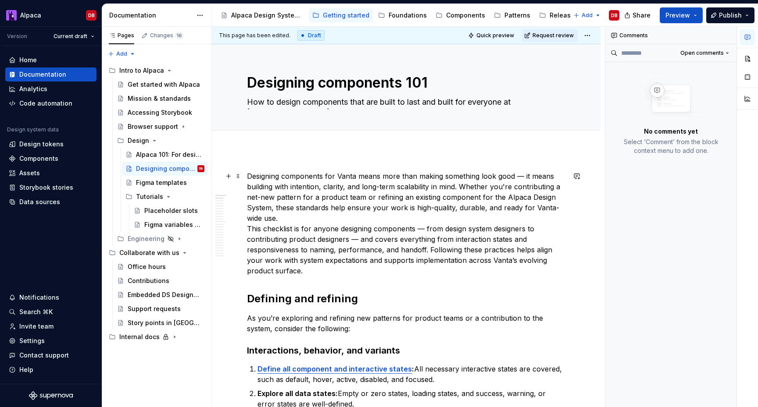
click at [288, 215] on p "Designing components for Vanta means more than making something look good — it …" at bounding box center [406, 223] width 318 height 105
click at [248, 227] on p "Designing components for Vanta means more than making something look good — it …" at bounding box center [406, 223] width 318 height 105
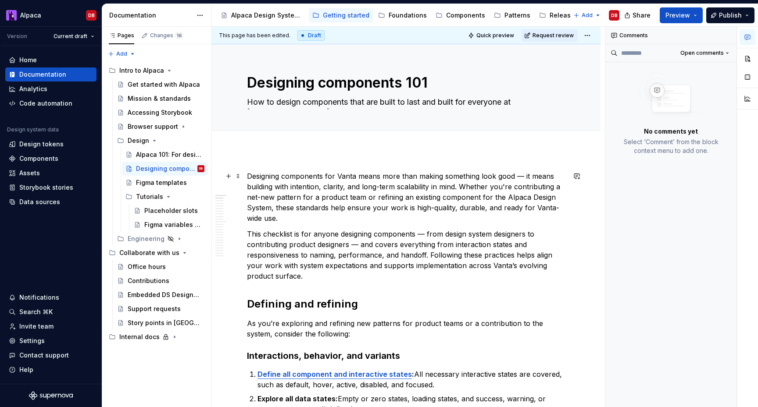
click at [523, 176] on p "Designing components for Vanta means more than making something look good — it …" at bounding box center [406, 197] width 318 height 53
click at [460, 186] on p "Designing components for Vanta means more than making something look good, it m…" at bounding box center [406, 197] width 318 height 53
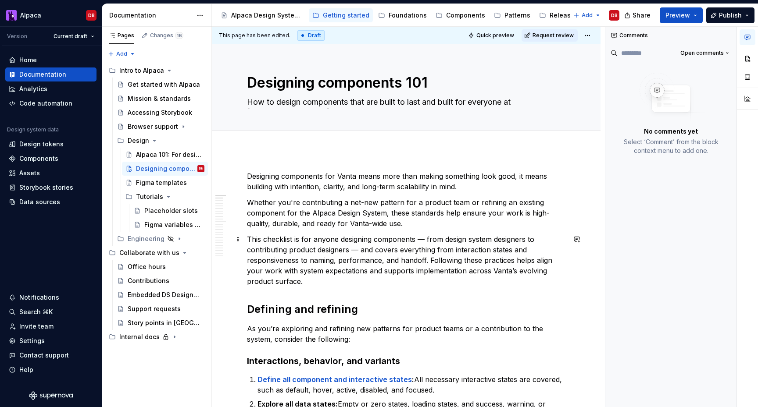
click at [426, 239] on p "This checklist is for anyone designing components — from design system designer…" at bounding box center [406, 260] width 318 height 53
click at [361, 250] on p "This checklist is for anyone designing components: from design system designers…" at bounding box center [406, 260] width 318 height 53
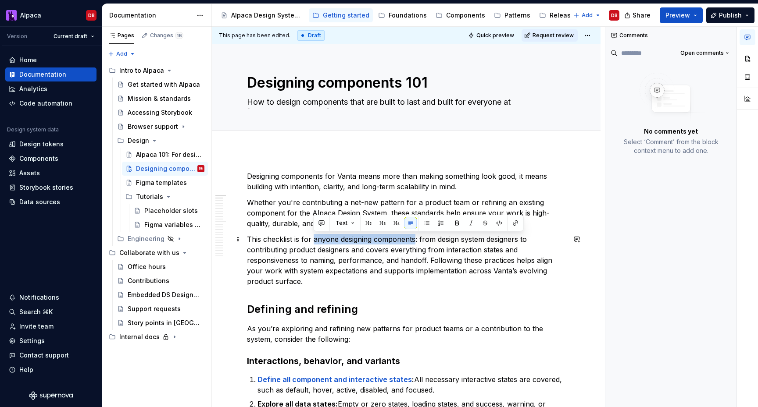
drag, startPoint x: 312, startPoint y: 240, endPoint x: 413, endPoint y: 239, distance: 100.9
click at [413, 239] on p "This checklist is for anyone designing components: from design system designers…" at bounding box center [406, 260] width 318 height 53
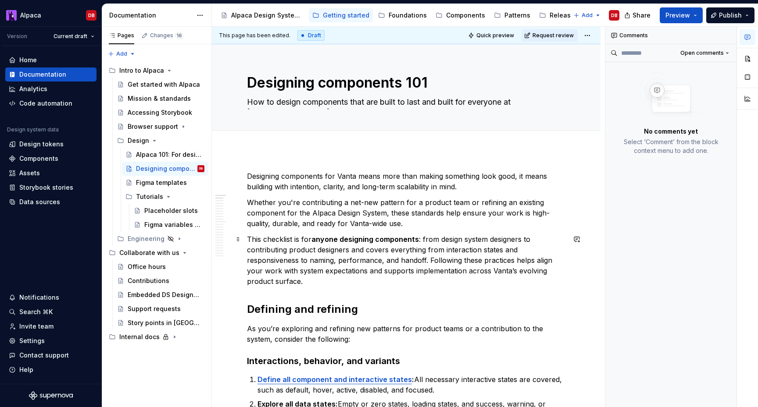
click at [442, 265] on p "This checklist is for anyone designing components : from design system designer…" at bounding box center [406, 260] width 318 height 53
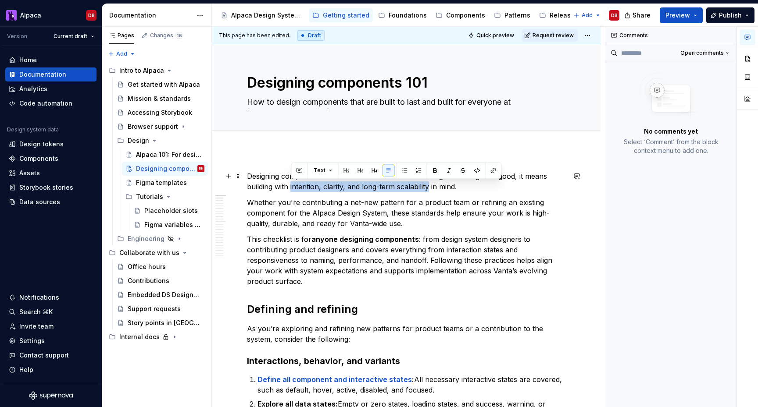
drag, startPoint x: 322, startPoint y: 187, endPoint x: 429, endPoint y: 189, distance: 107.0
click at [429, 189] on p "Designing components for Vanta means more than making something look good, it m…" at bounding box center [406, 181] width 318 height 21
click at [441, 223] on p "Whether you're contributing a net-new pattern for a product team or refining an…" at bounding box center [406, 213] width 318 height 32
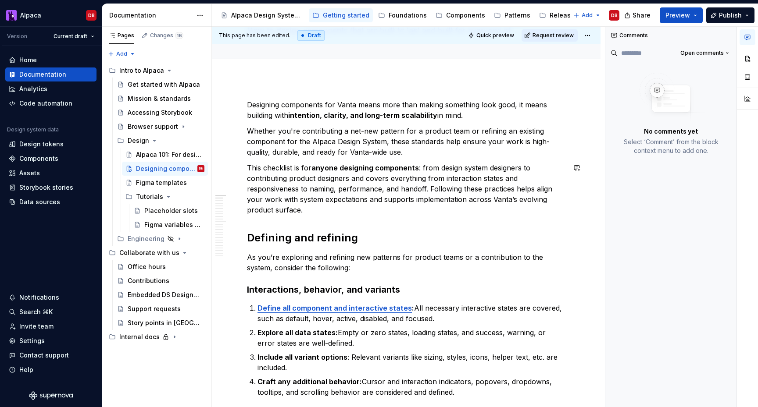
scroll to position [75, 0]
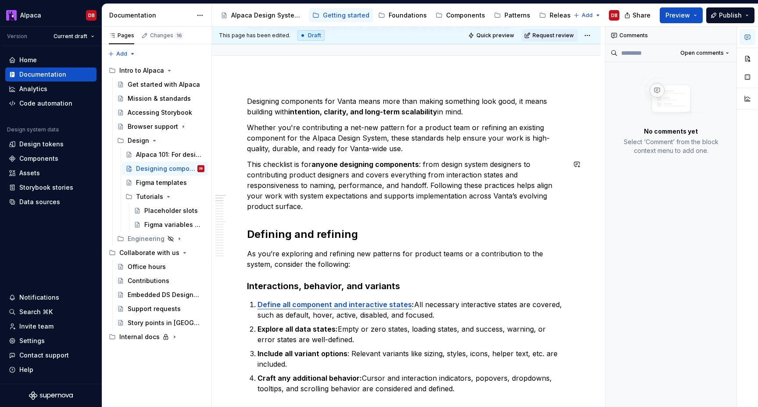
click at [379, 307] on strong "Define all component and interactive states" at bounding box center [334, 304] width 154 height 9
click at [375, 321] on ol "Define all component and interactive states : All necessary interactive states …" at bounding box center [411, 347] width 308 height 95
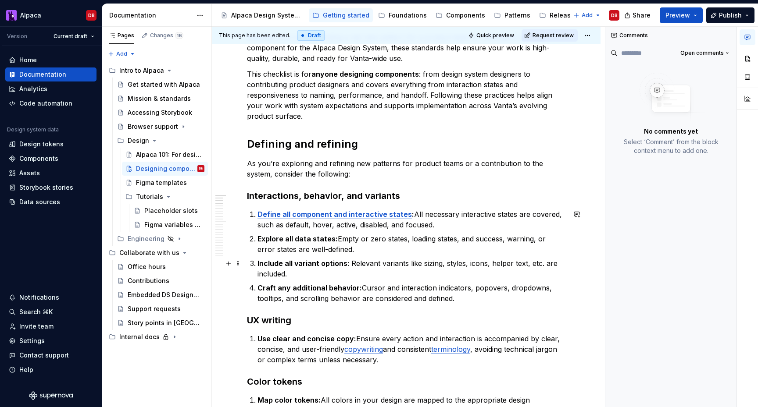
scroll to position [171, 0]
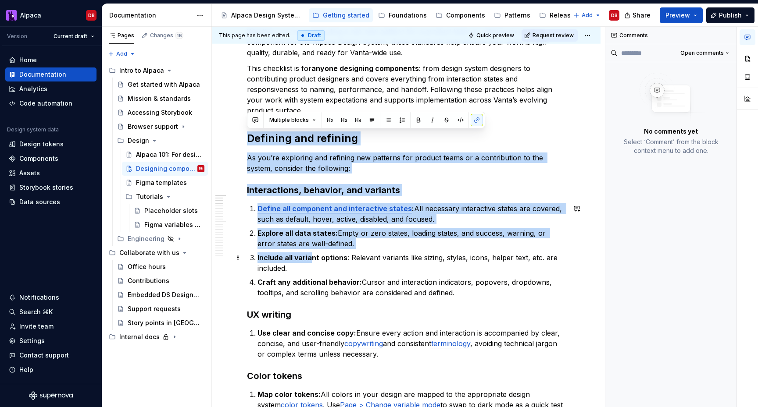
drag, startPoint x: 248, startPoint y: 141, endPoint x: 310, endPoint y: 263, distance: 136.7
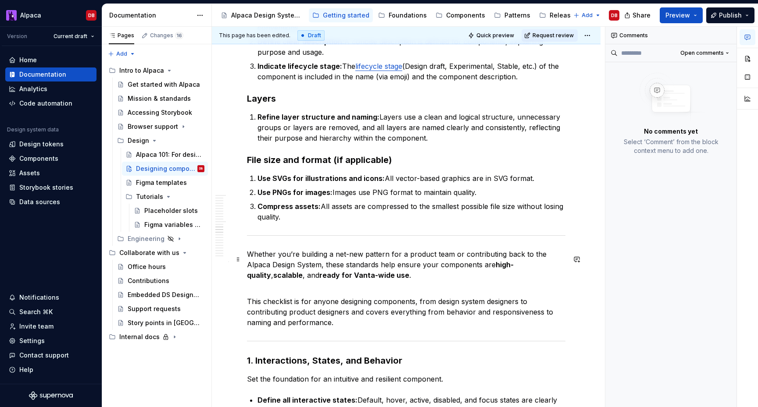
scroll to position [1357, 0]
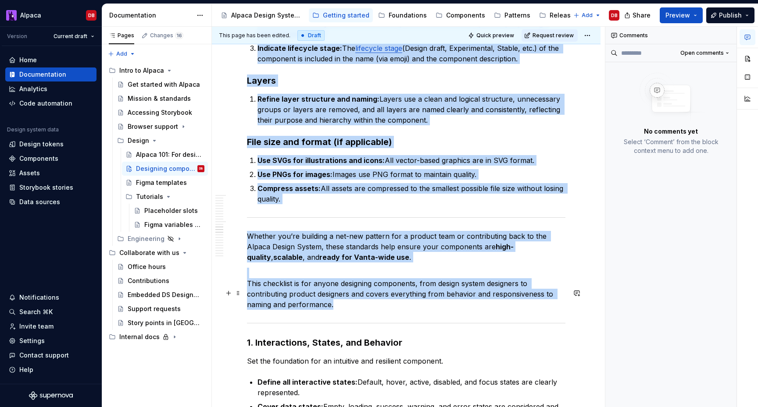
click at [336, 321] on div at bounding box center [406, 324] width 318 height 6
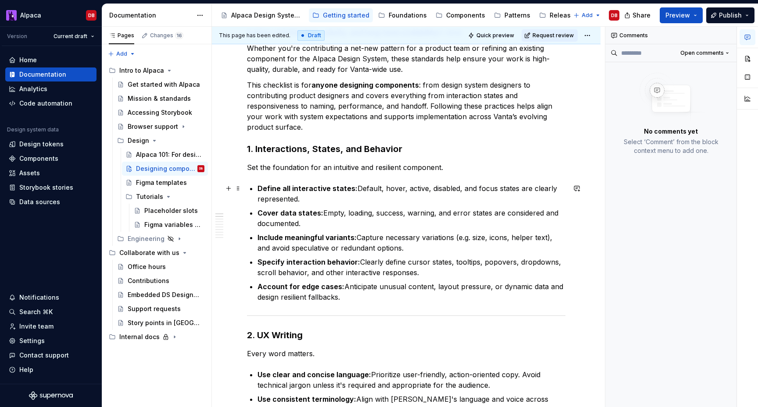
scroll to position [162, 0]
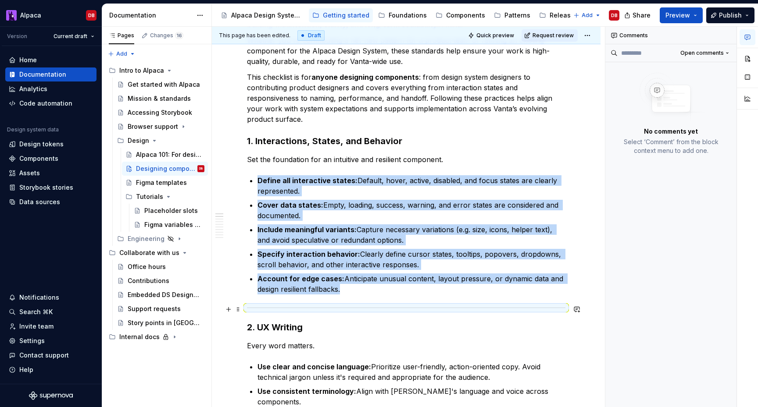
click at [287, 310] on div at bounding box center [406, 308] width 318 height 6
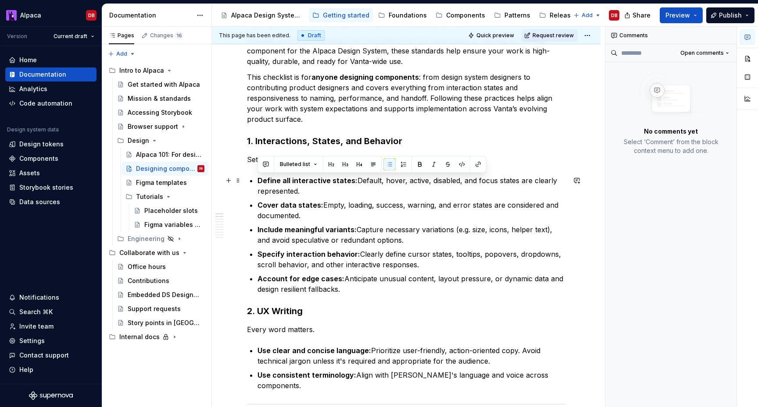
drag, startPoint x: 346, startPoint y: 291, endPoint x: 256, endPoint y: 180, distance: 142.5
click at [401, 162] on button "button" at bounding box center [403, 164] width 12 height 12
click at [282, 221] on ol "Define all interactive states: Default, hover, active, disabled, and focus stat…" at bounding box center [411, 234] width 308 height 119
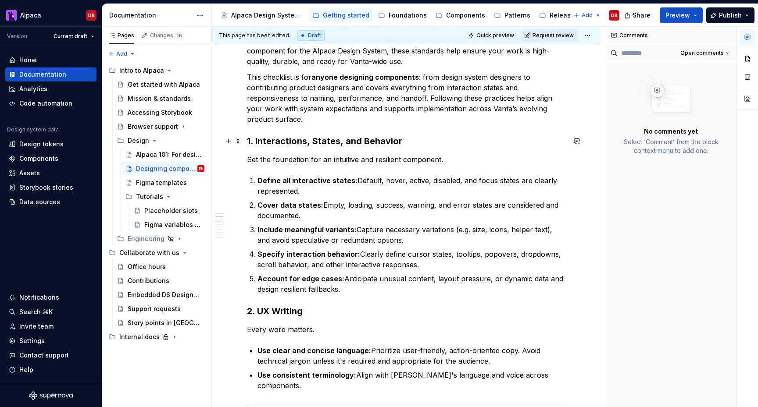
click at [257, 140] on h3 "1. Interactions, States, and Behavior" at bounding box center [406, 141] width 318 height 12
click at [257, 309] on h3 "2. UX Writing" at bounding box center [406, 311] width 318 height 12
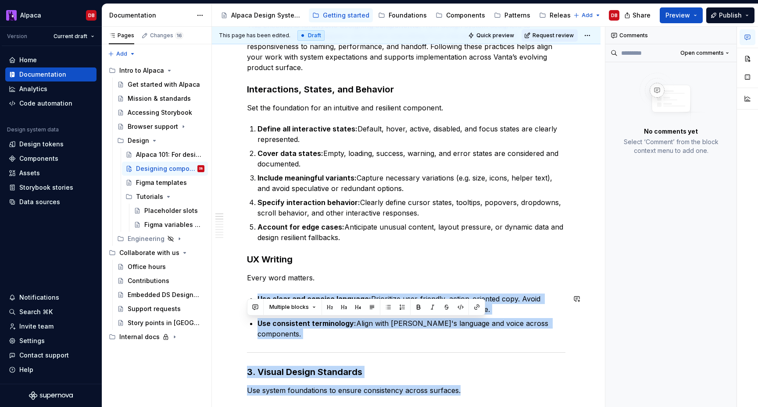
scroll to position [260, 0]
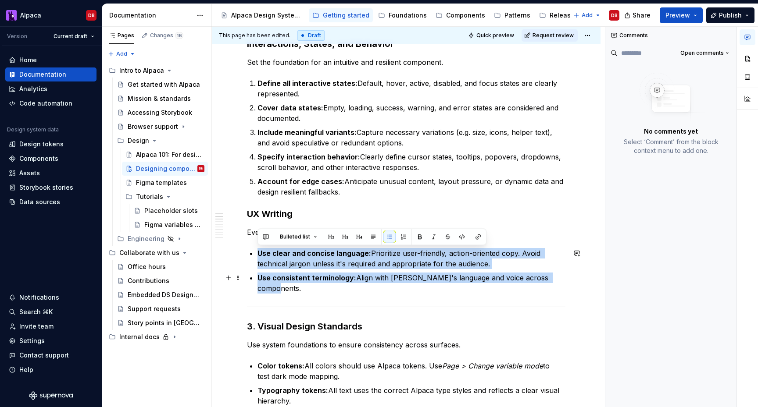
drag, startPoint x: 258, startPoint y: 350, endPoint x: 557, endPoint y: 278, distance: 307.4
click at [557, 278] on ul "Use clear and concise language: Prioritize user-friendly, action-oriented copy.…" at bounding box center [411, 271] width 308 height 46
click at [400, 239] on button "button" at bounding box center [403, 237] width 12 height 12
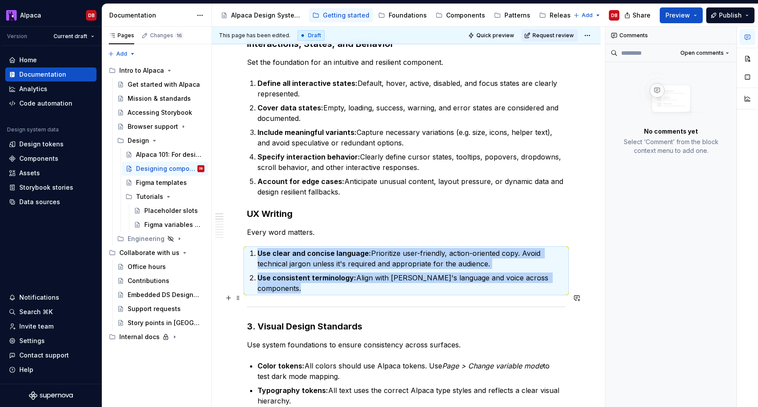
click at [305, 304] on div at bounding box center [406, 307] width 318 height 6
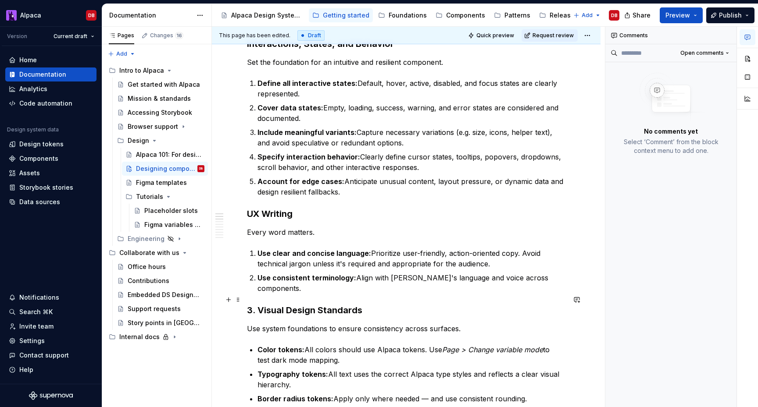
click at [261, 304] on h3 "3. Visual Design Standards" at bounding box center [406, 310] width 318 height 12
click at [327, 304] on h3 "Visual Design Standards" at bounding box center [406, 310] width 318 height 12
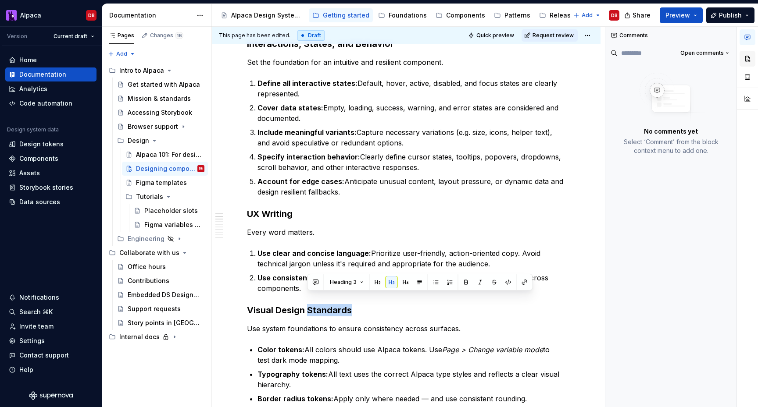
click at [744, 55] on button "button" at bounding box center [747, 59] width 16 height 16
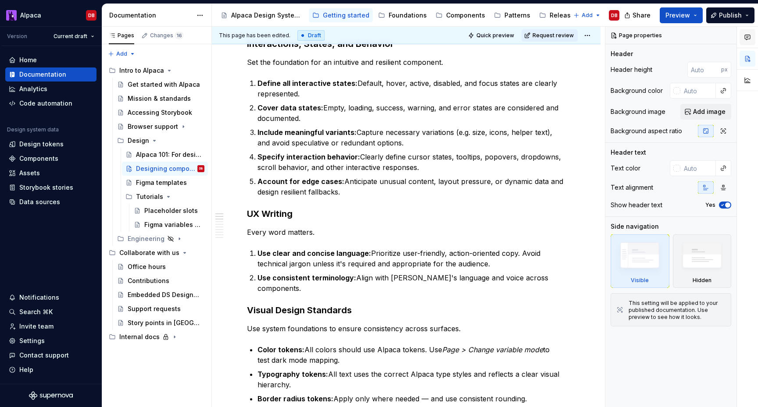
click at [748, 36] on icon "button" at bounding box center [747, 37] width 7 height 7
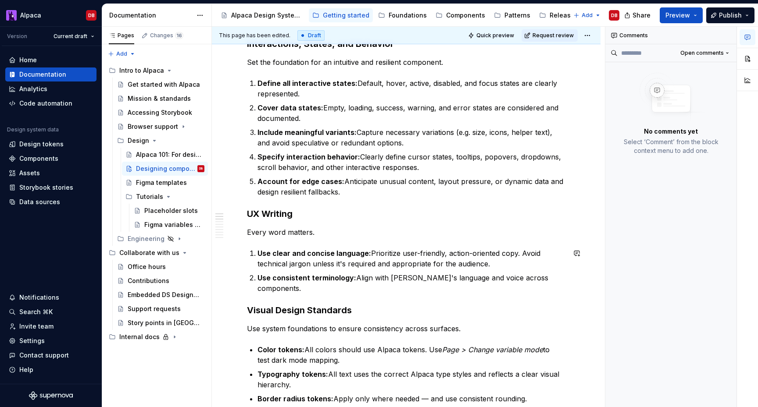
click at [299, 304] on h3 "Visual Design Standards" at bounding box center [406, 310] width 318 height 12
click at [286, 304] on h3 "Visual Design Standards" at bounding box center [406, 310] width 318 height 12
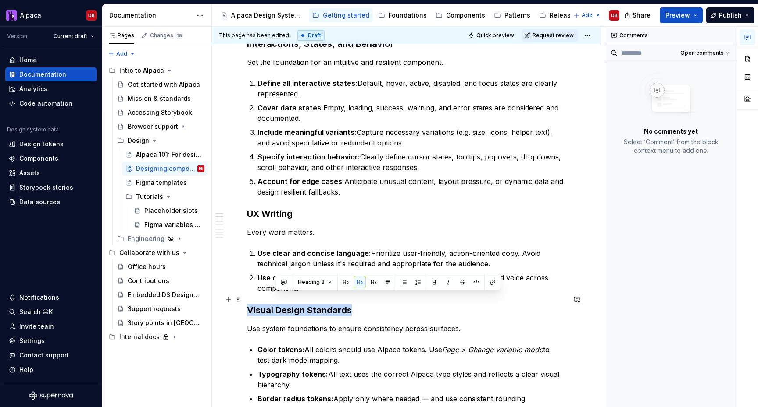
click at [286, 304] on h3 "Visual Design Standards" at bounding box center [406, 310] width 318 height 12
click at [305, 304] on h3 "Visual Design Standards" at bounding box center [406, 310] width 318 height 12
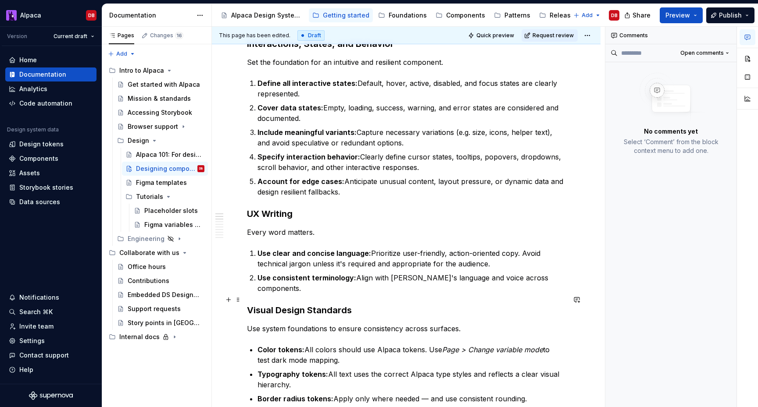
click at [300, 304] on h3 "Visual Design Standards" at bounding box center [406, 310] width 318 height 12
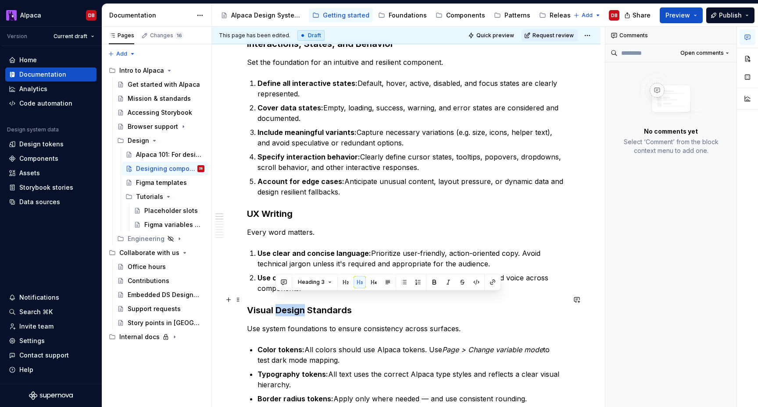
click at [300, 304] on h3 "Visual Design Standards" at bounding box center [406, 310] width 318 height 12
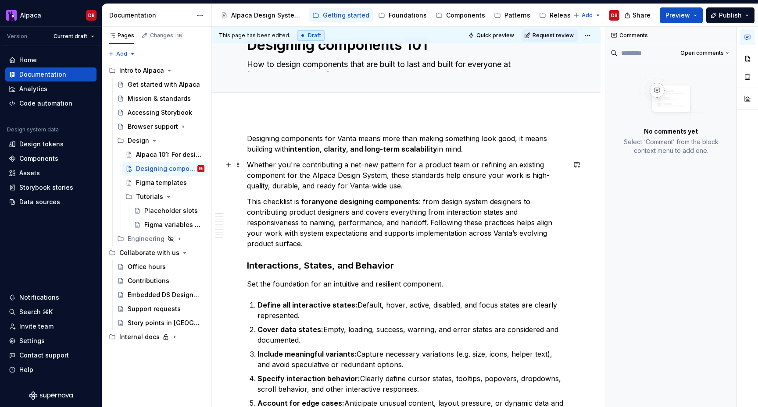
scroll to position [0, 0]
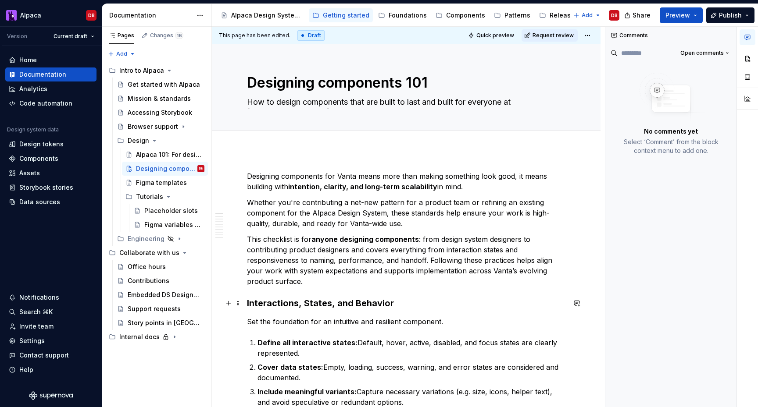
click at [295, 302] on h3 "Interactions, States, and Behavior" at bounding box center [406, 303] width 318 height 12
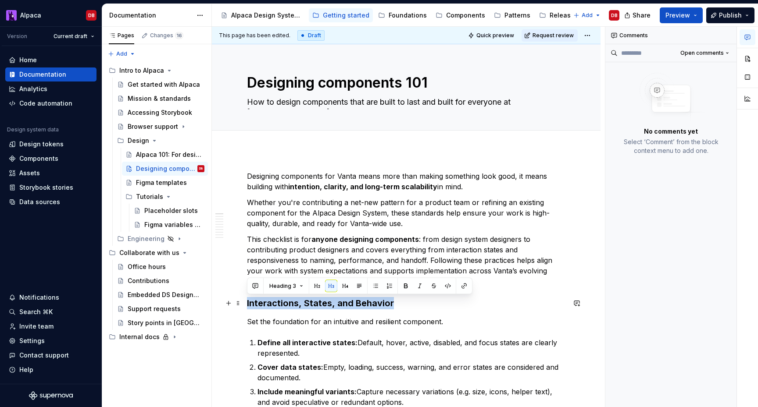
click at [295, 302] on h3 "Interactions, States, and Behavior" at bounding box center [406, 303] width 318 height 12
click at [289, 284] on span "Heading 3" at bounding box center [282, 286] width 27 height 7
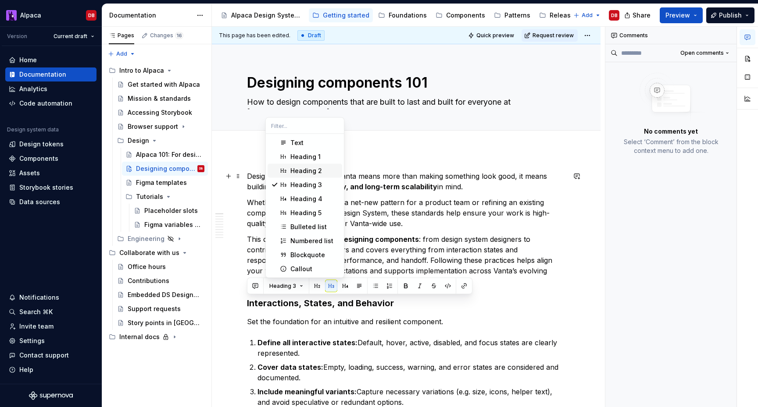
click at [313, 172] on div "Heading 2" at bounding box center [306, 171] width 32 height 9
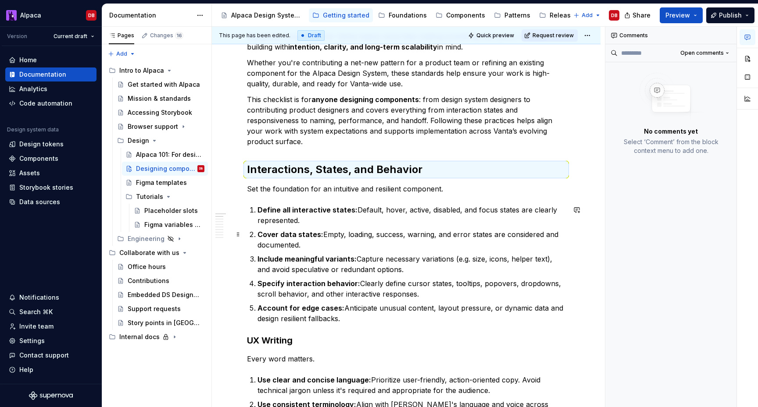
scroll to position [178, 0]
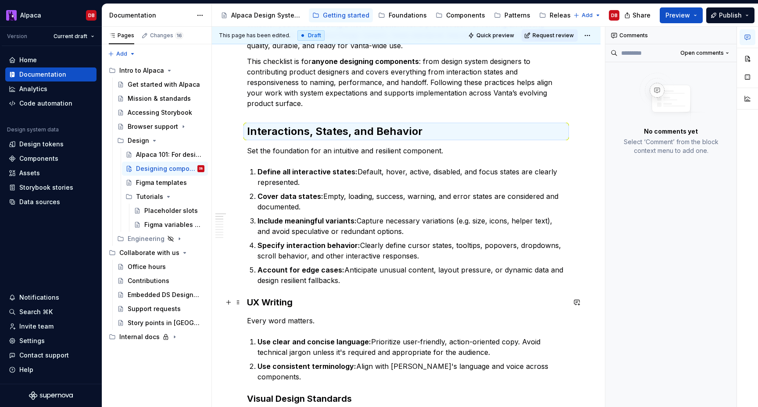
click at [280, 302] on h3 "UX Writing" at bounding box center [406, 302] width 318 height 12
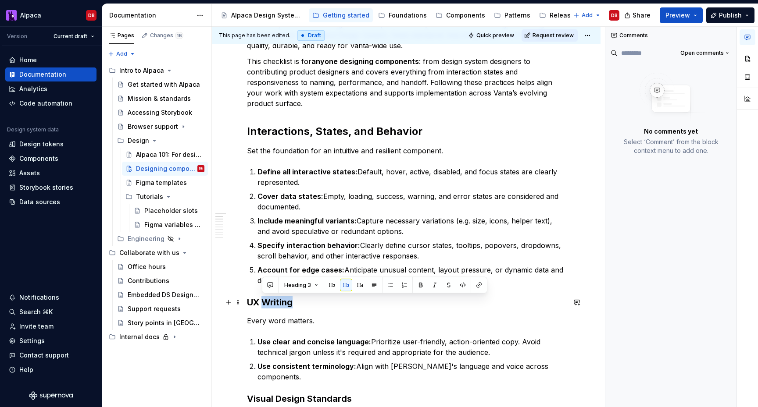
click at [280, 302] on h3 "UX Writing" at bounding box center [406, 302] width 318 height 12
click at [291, 286] on span "Heading 3" at bounding box center [282, 285] width 27 height 7
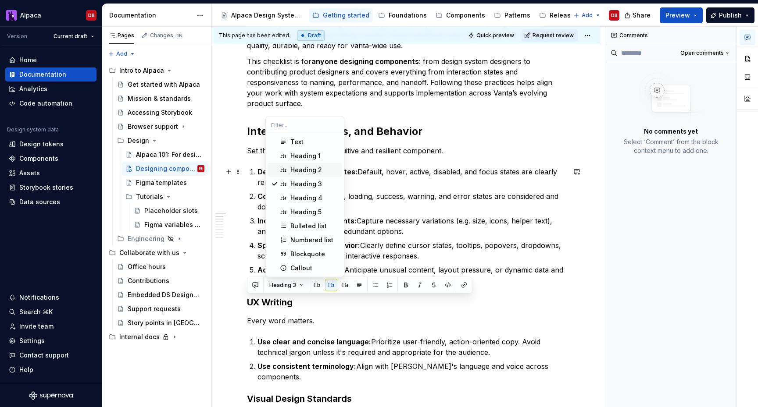
click at [315, 172] on div "Heading 2" at bounding box center [306, 170] width 32 height 9
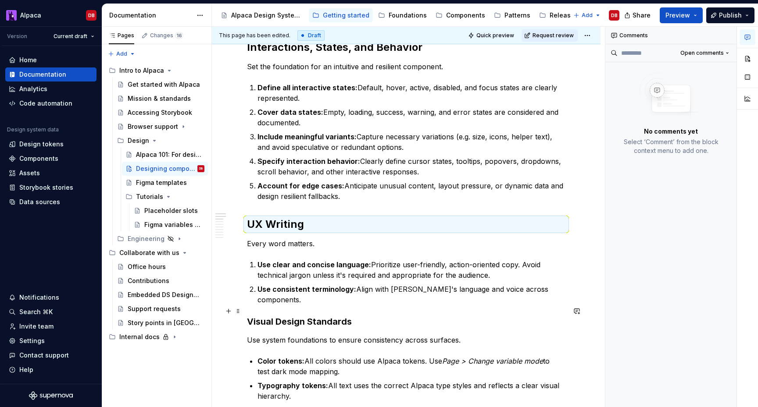
scroll to position [272, 0]
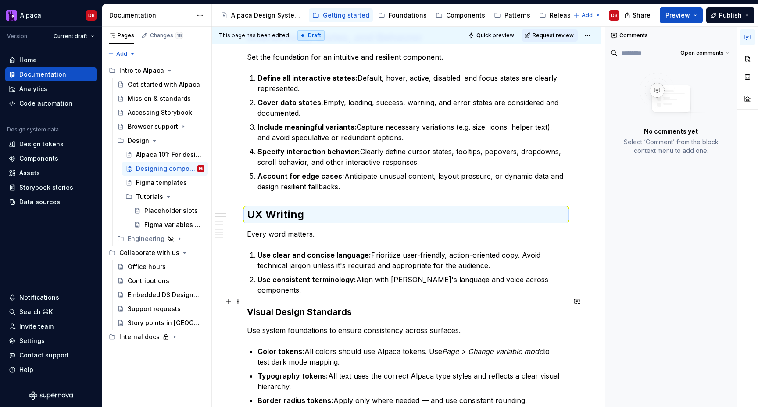
click at [295, 306] on h3 "Visual Design Standards" at bounding box center [406, 312] width 318 height 12
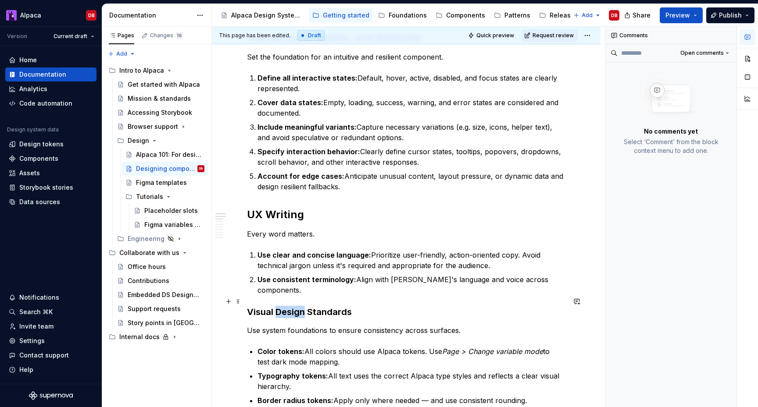
click at [295, 306] on h3 "Visual Design Standards" at bounding box center [406, 312] width 318 height 12
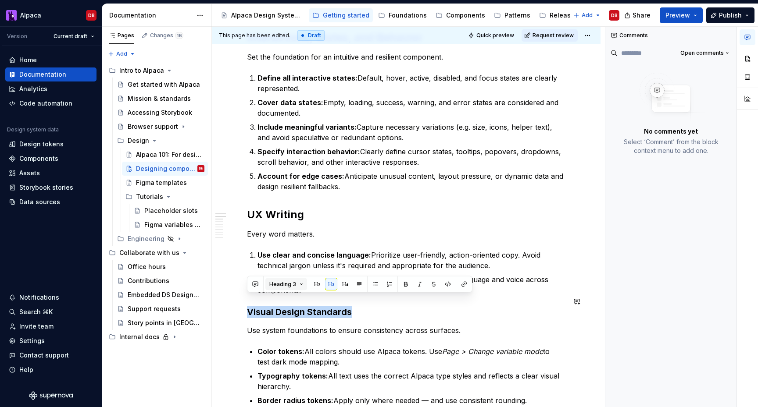
click at [290, 286] on span "Heading 3" at bounding box center [282, 284] width 27 height 7
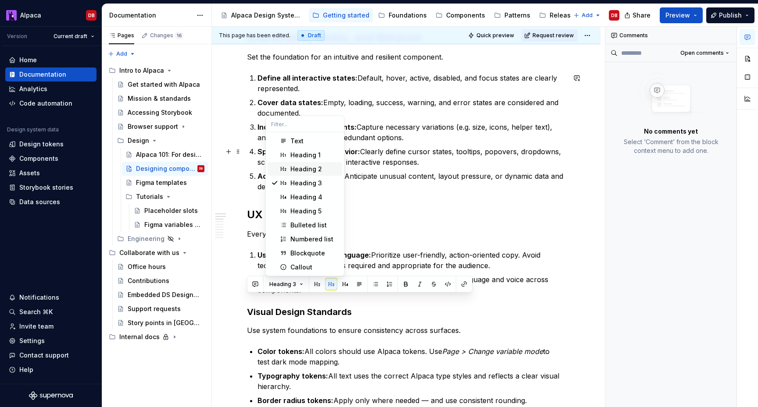
click at [311, 168] on div "Heading 2" at bounding box center [306, 169] width 32 height 9
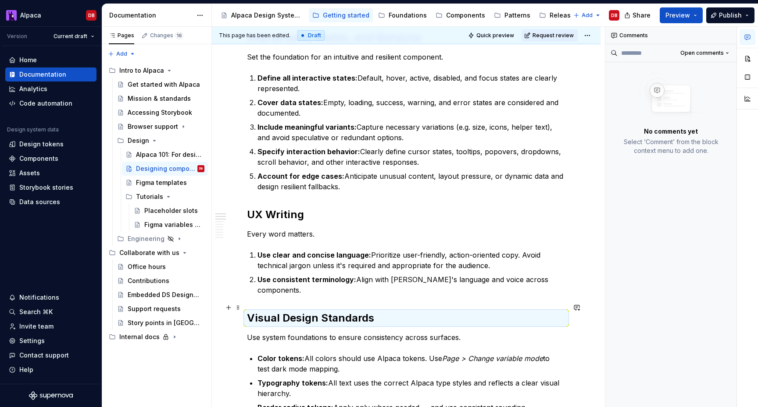
click at [290, 311] on h2 "Visual Design Standards" at bounding box center [406, 318] width 318 height 14
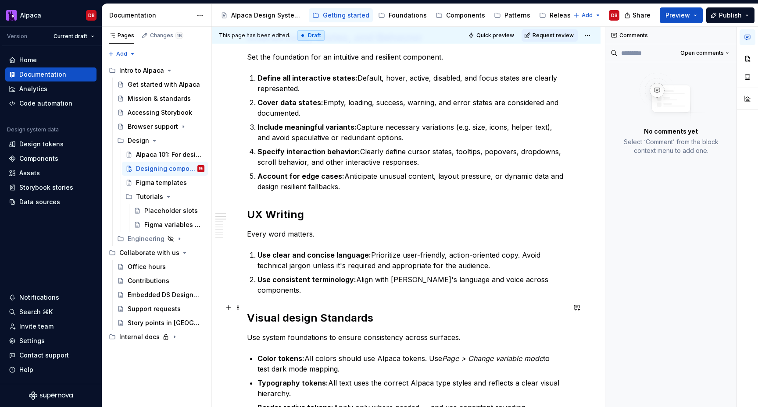
click at [326, 311] on h2 "Visual design Standards" at bounding box center [406, 318] width 318 height 14
